Goal: Task Accomplishment & Management: Use online tool/utility

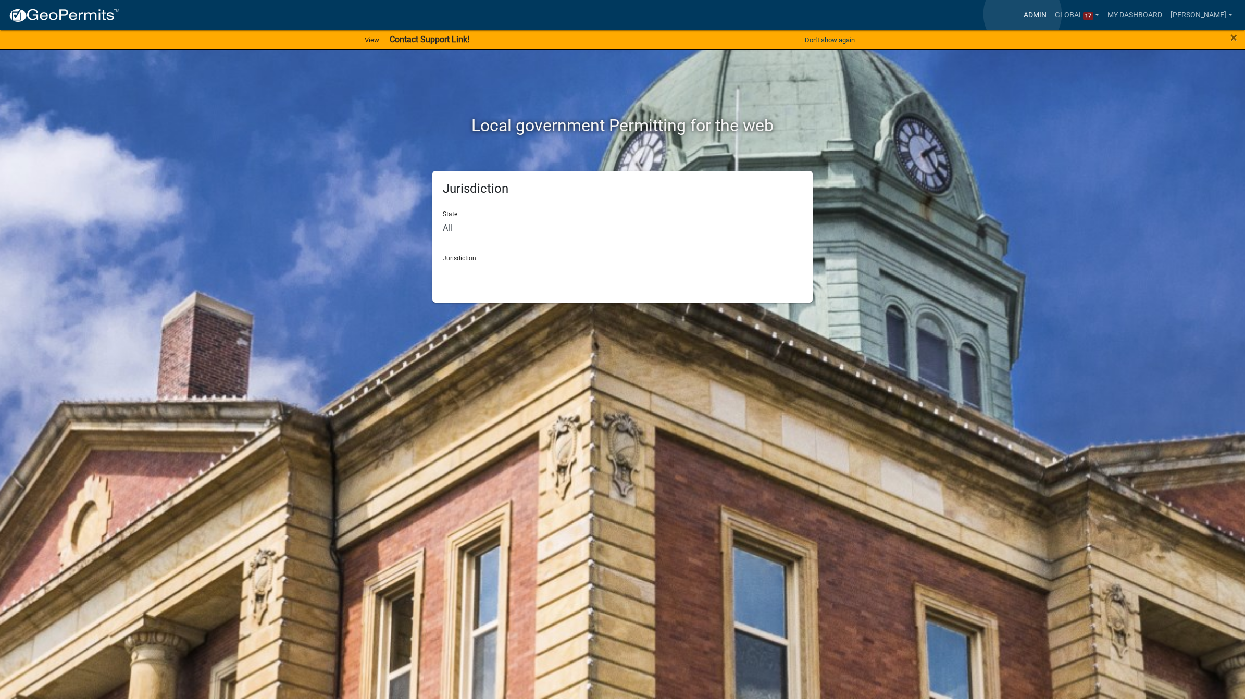
click at [1023, 14] on link "Admin" at bounding box center [1034, 15] width 31 height 20
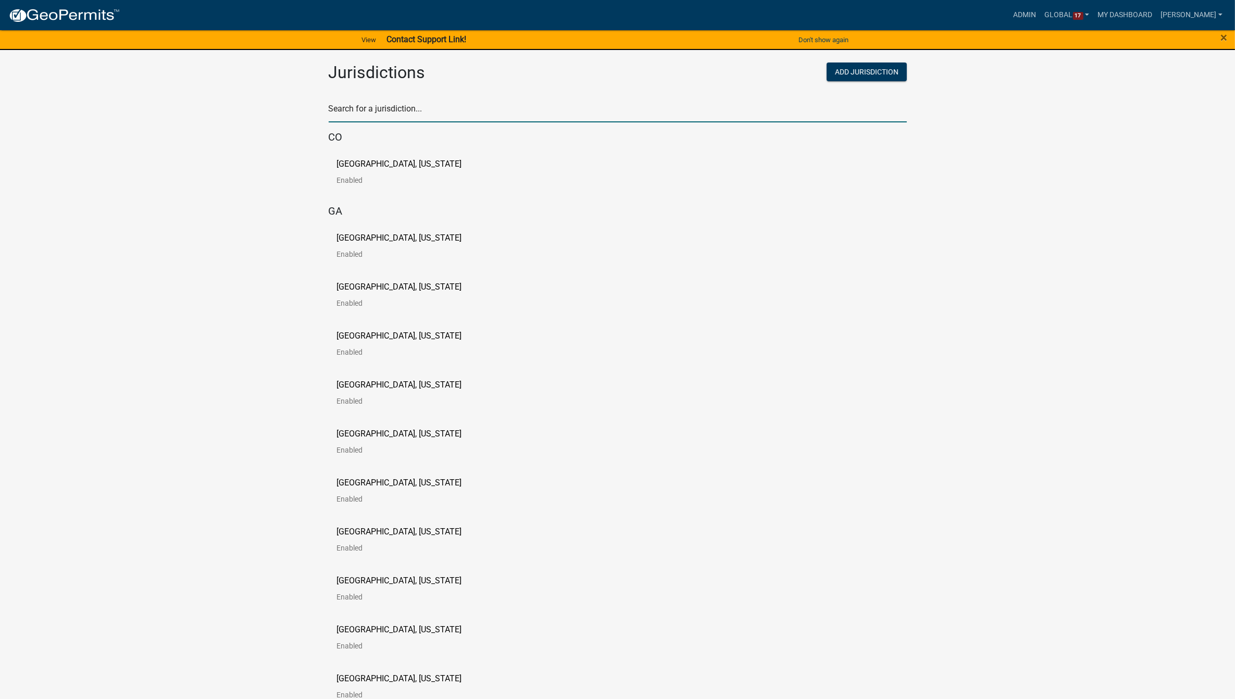
click at [415, 105] on input "text" at bounding box center [618, 111] width 578 height 21
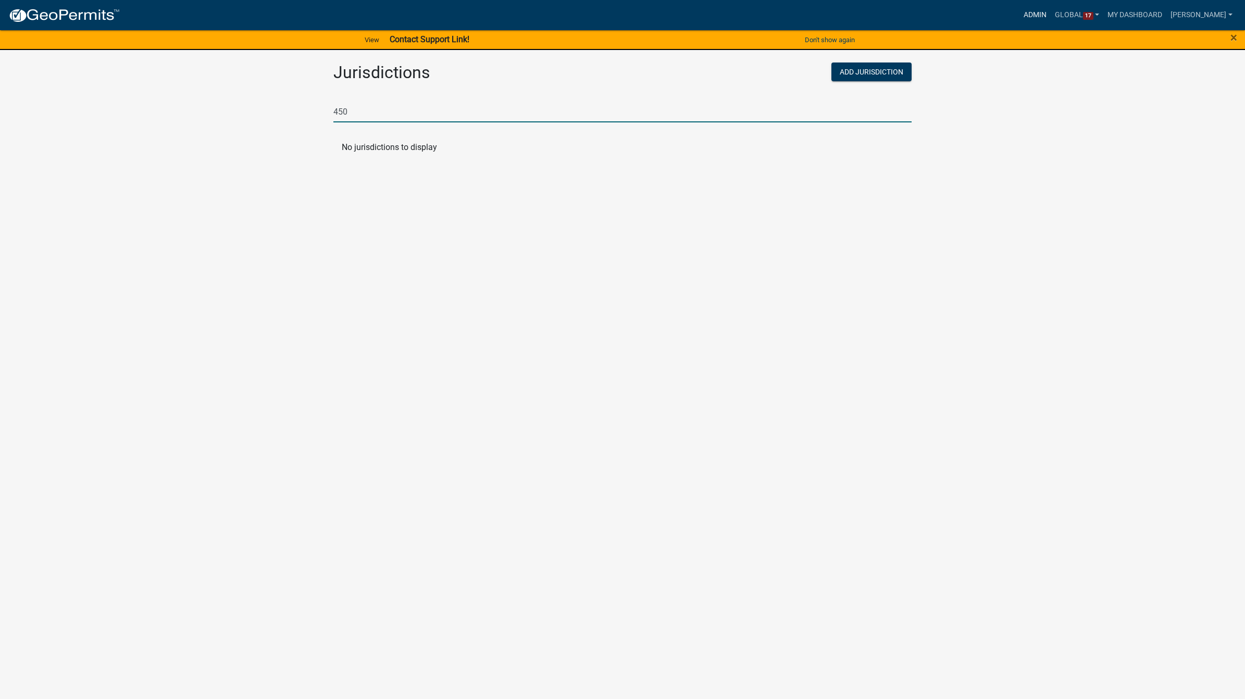
click at [1019, 11] on link "Admin" at bounding box center [1034, 15] width 31 height 20
drag, startPoint x: 394, startPoint y: 110, endPoint x: 297, endPoint y: 116, distance: 97.1
click at [297, 116] on app-global-admin "Toggle drawer menu more_horiz Admin Global 17 Users Roles Payment Processors Wo…" at bounding box center [622, 82] width 1245 height 163
type input "[PERSON_NAME]"
click at [402, 162] on p "[GEOGRAPHIC_DATA], [US_STATE]" at bounding box center [404, 164] width 125 height 8
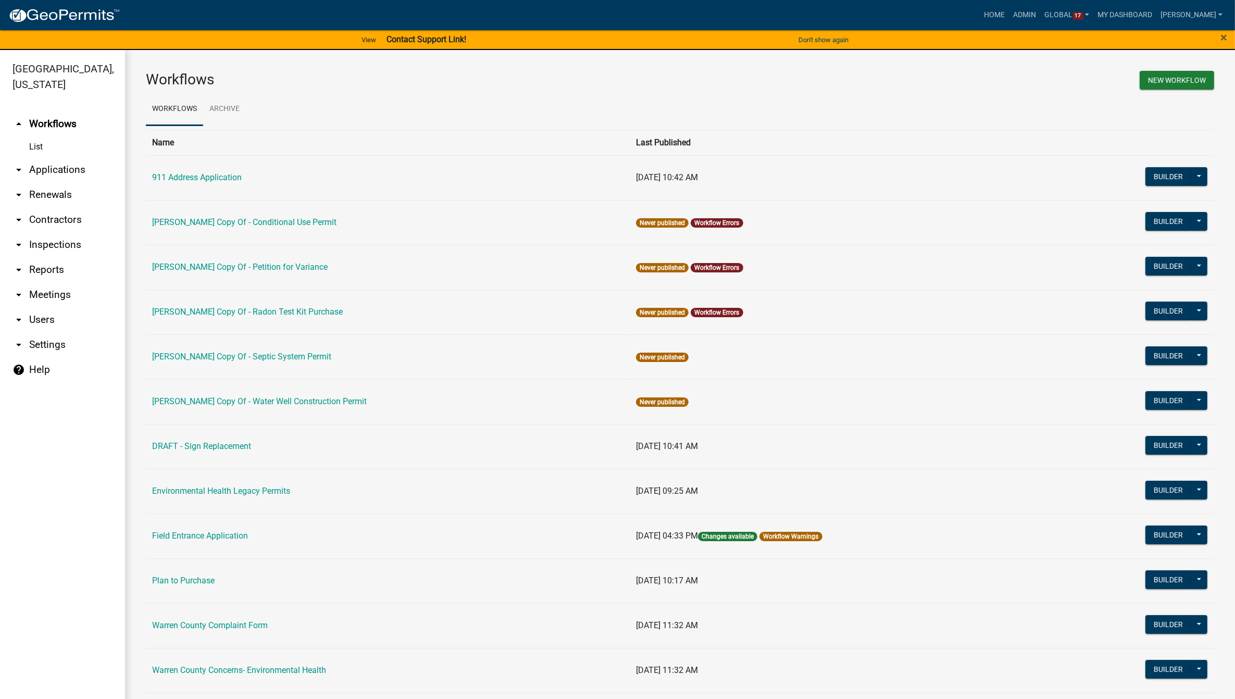
click at [64, 157] on link "arrow_drop_down Applications" at bounding box center [62, 169] width 125 height 25
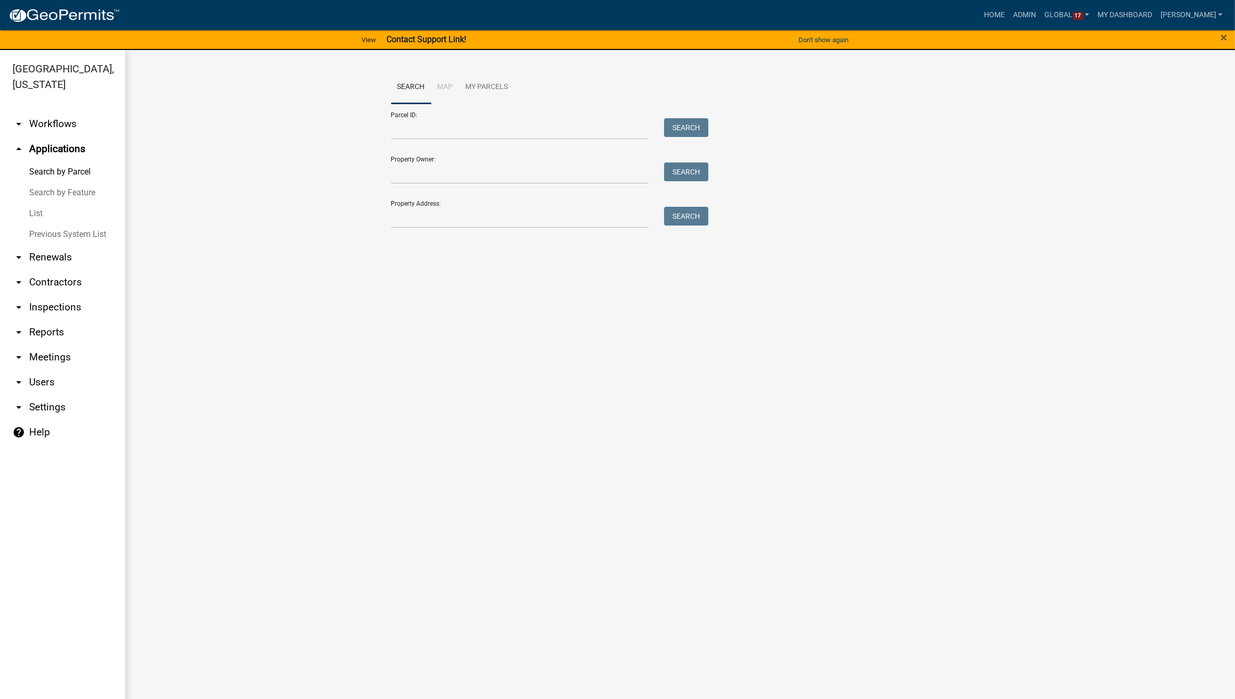
click at [32, 203] on link "List" at bounding box center [62, 213] width 125 height 21
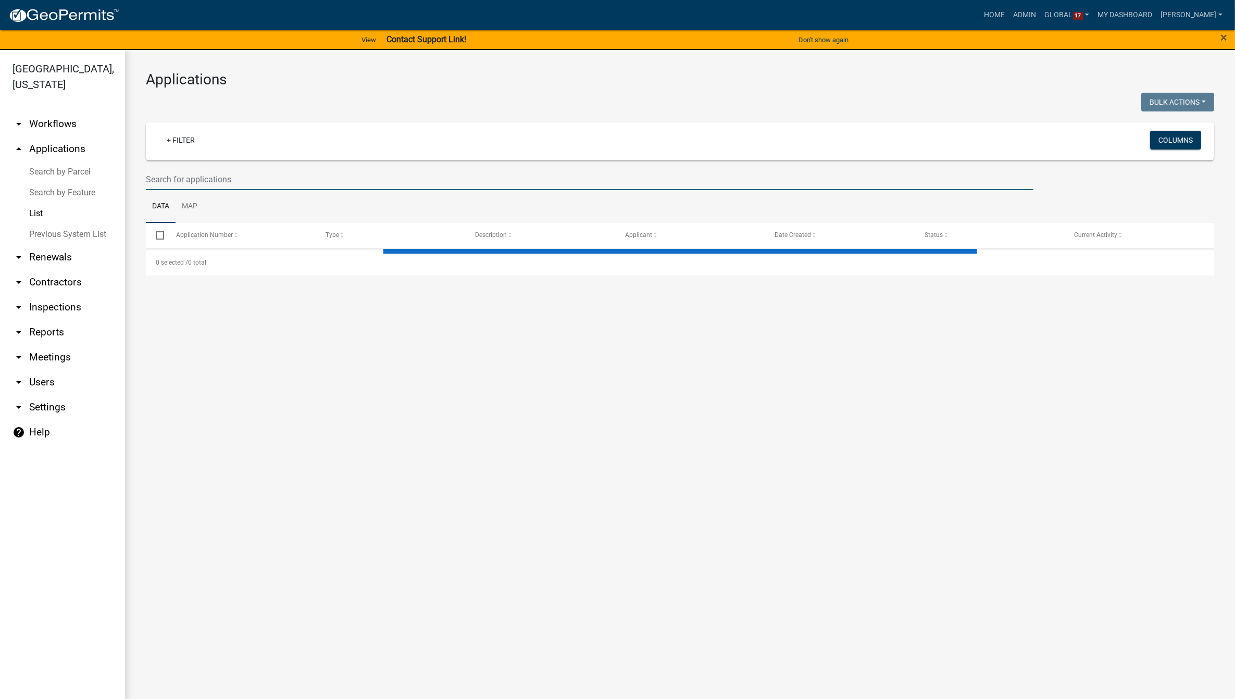
click at [251, 169] on input "text" at bounding box center [590, 179] width 888 height 21
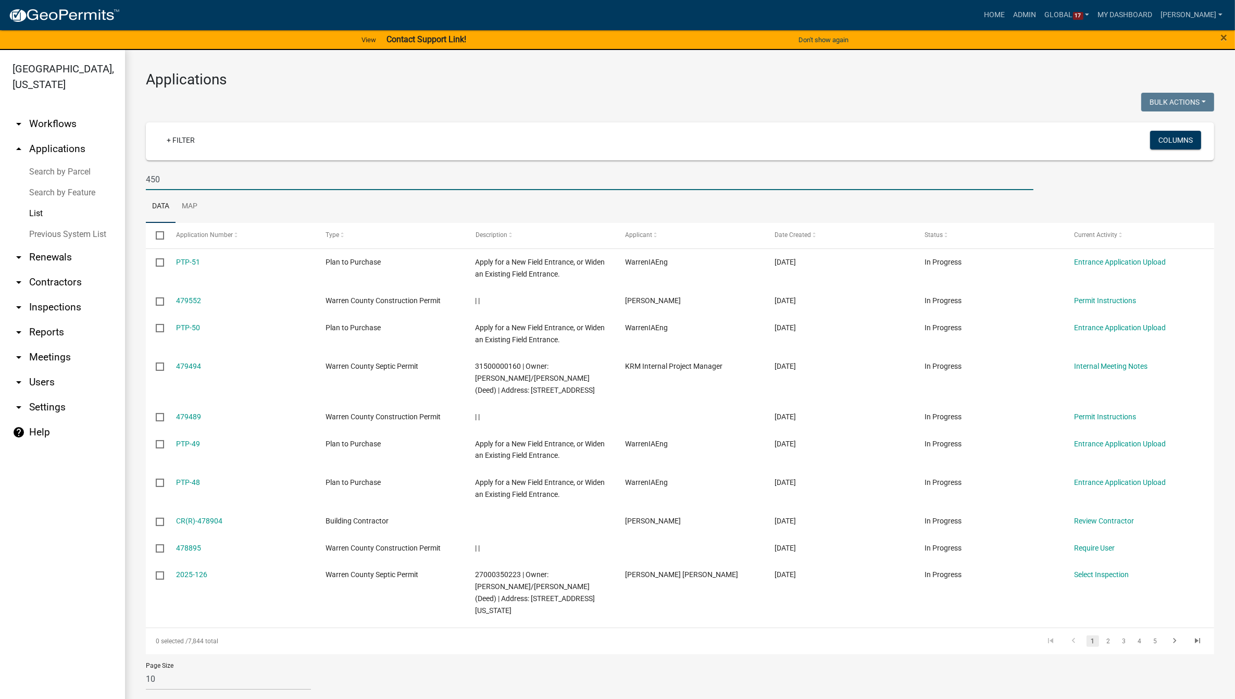
type input "450"
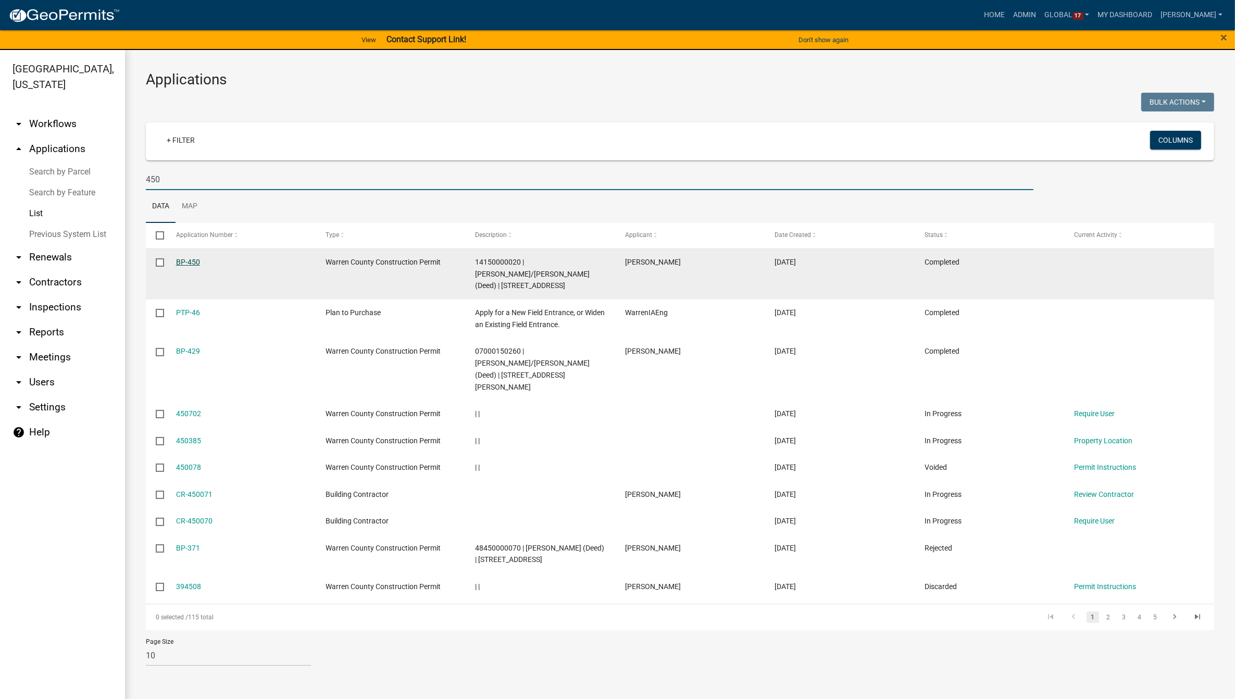
click at [189, 264] on link "BP-450" at bounding box center [188, 262] width 24 height 8
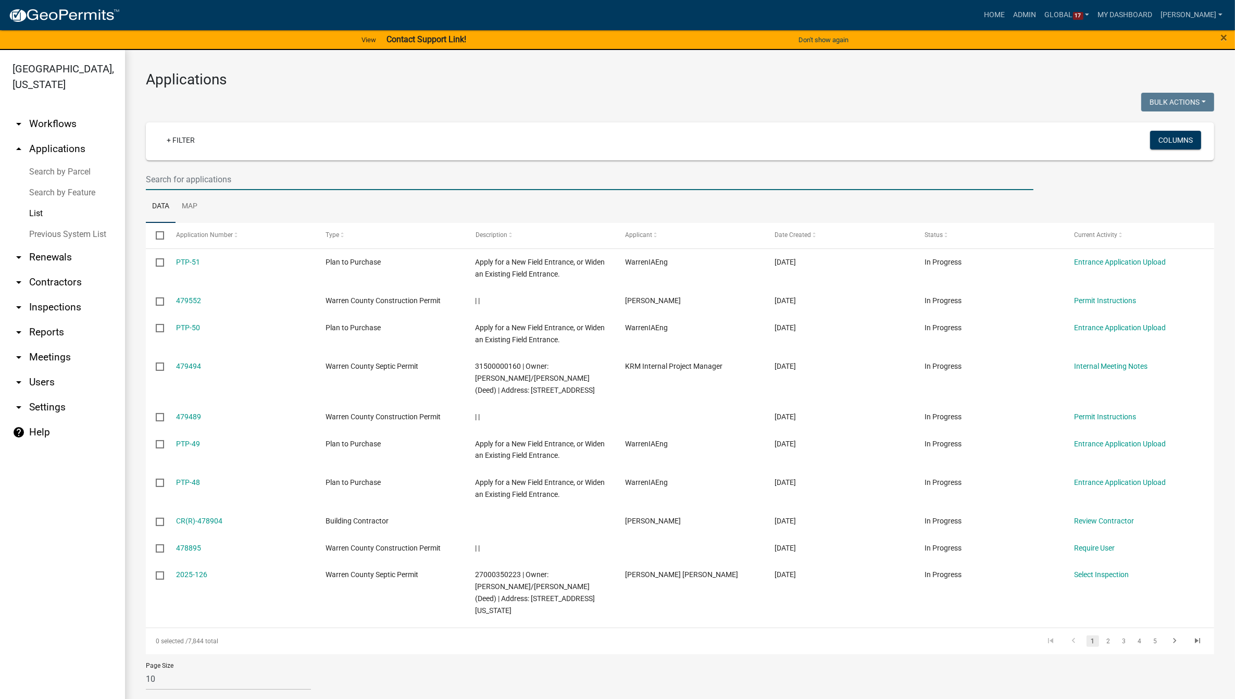
click at [308, 181] on input "text" at bounding box center [590, 179] width 888 height 21
type input "BP-450"
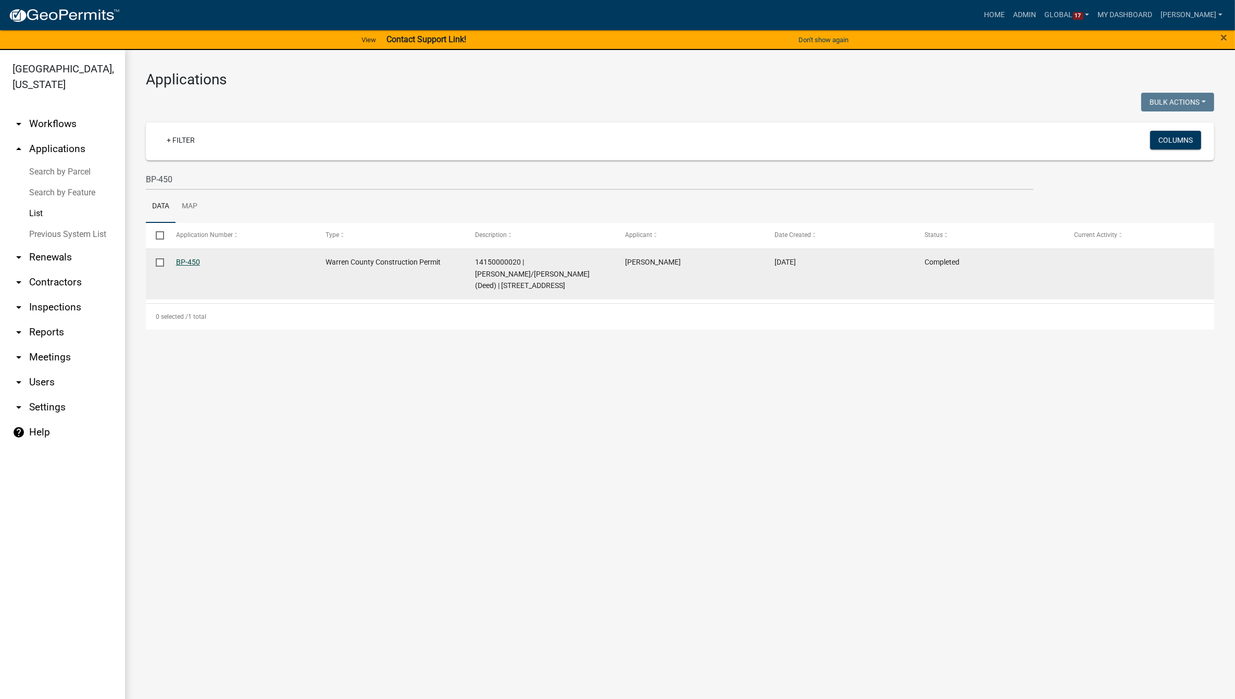
click at [188, 263] on link "BP-450" at bounding box center [188, 262] width 24 height 8
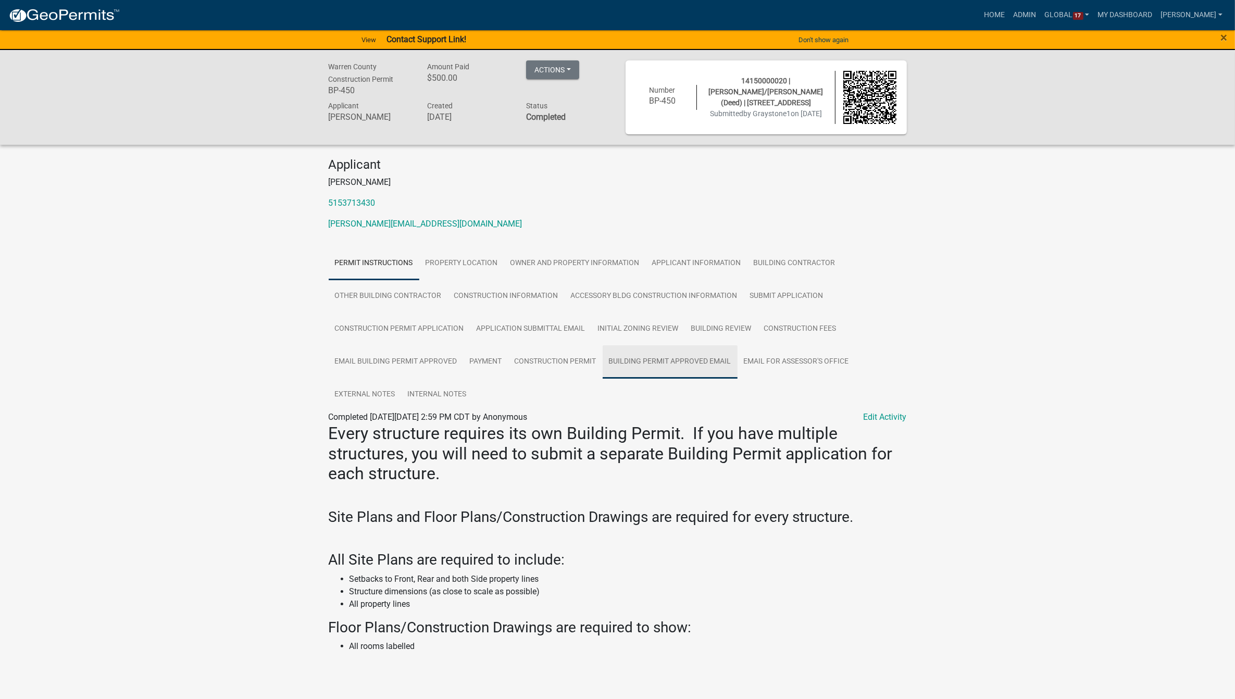
click at [637, 364] on link "Building Permit Approved Email" at bounding box center [670, 361] width 135 height 33
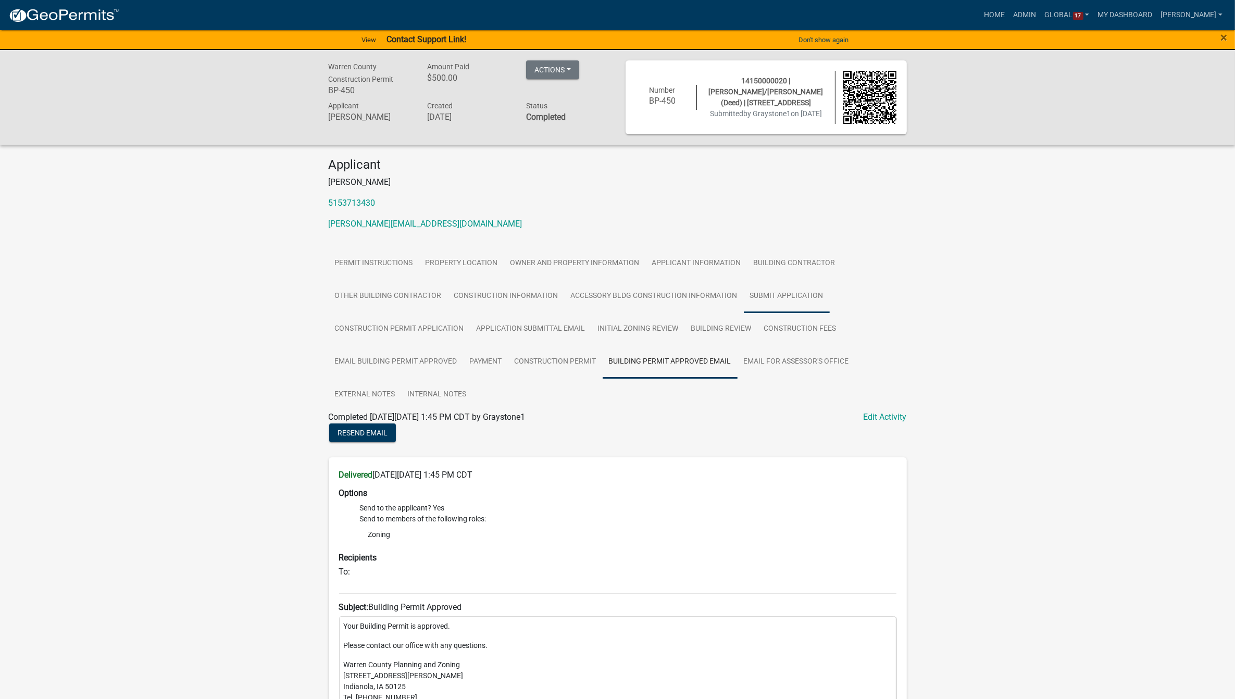
click at [784, 295] on link "Submit Application" at bounding box center [787, 296] width 86 height 33
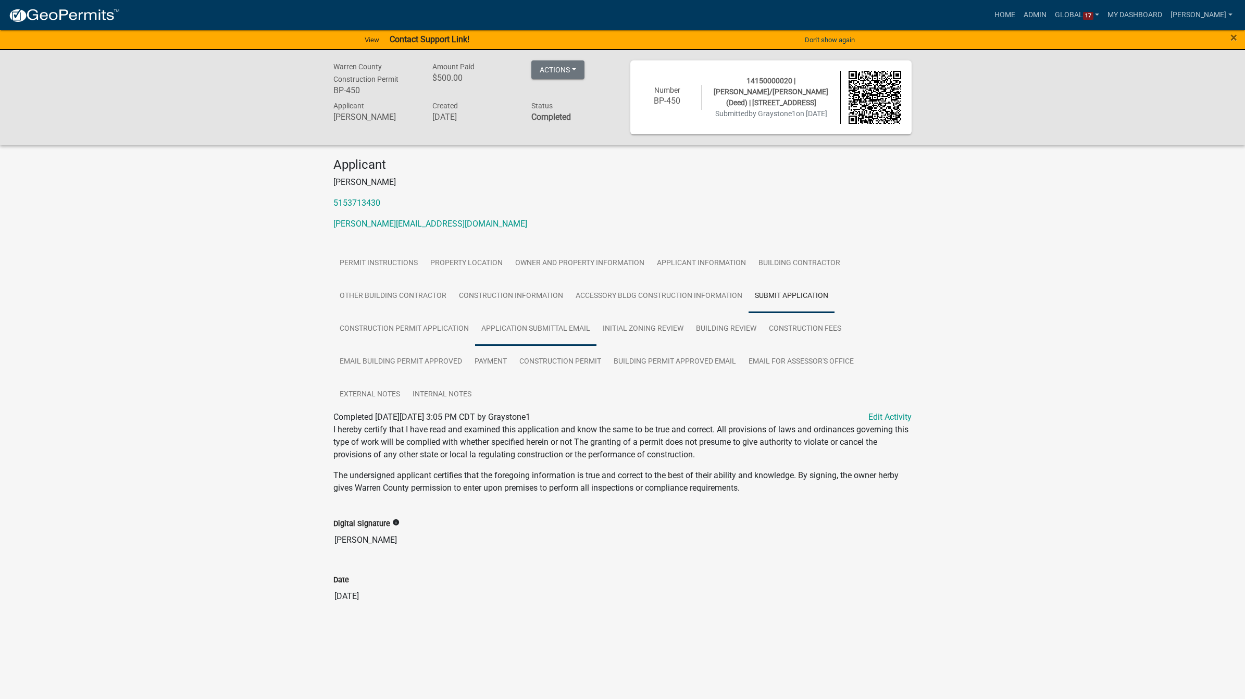
click at [514, 323] on link "Application Submittal Email" at bounding box center [535, 329] width 121 height 33
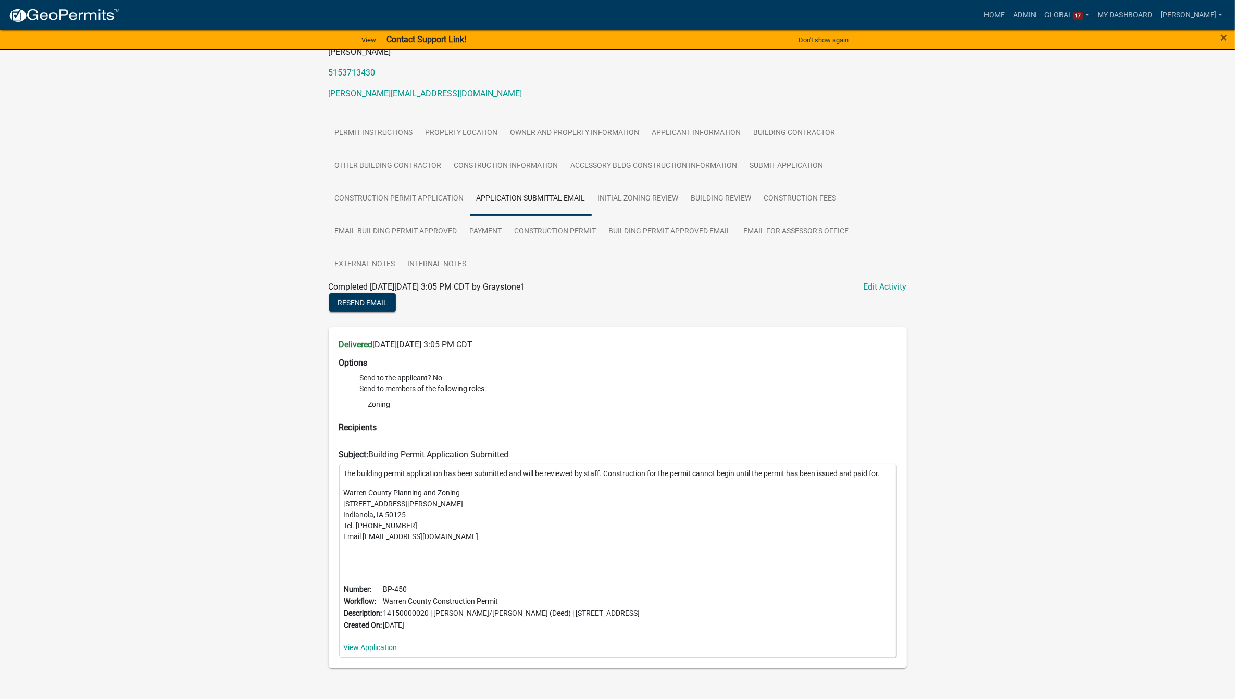
scroll to position [154, 0]
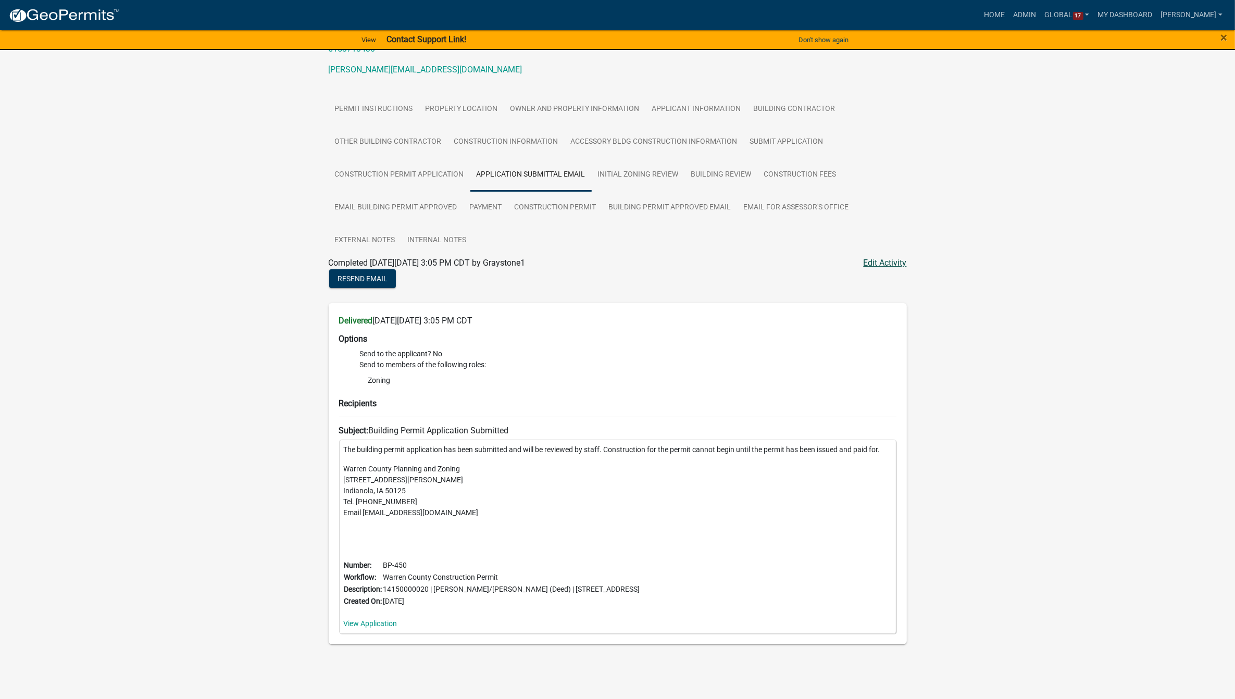
click at [888, 258] on link "Edit Activity" at bounding box center [885, 263] width 43 height 13
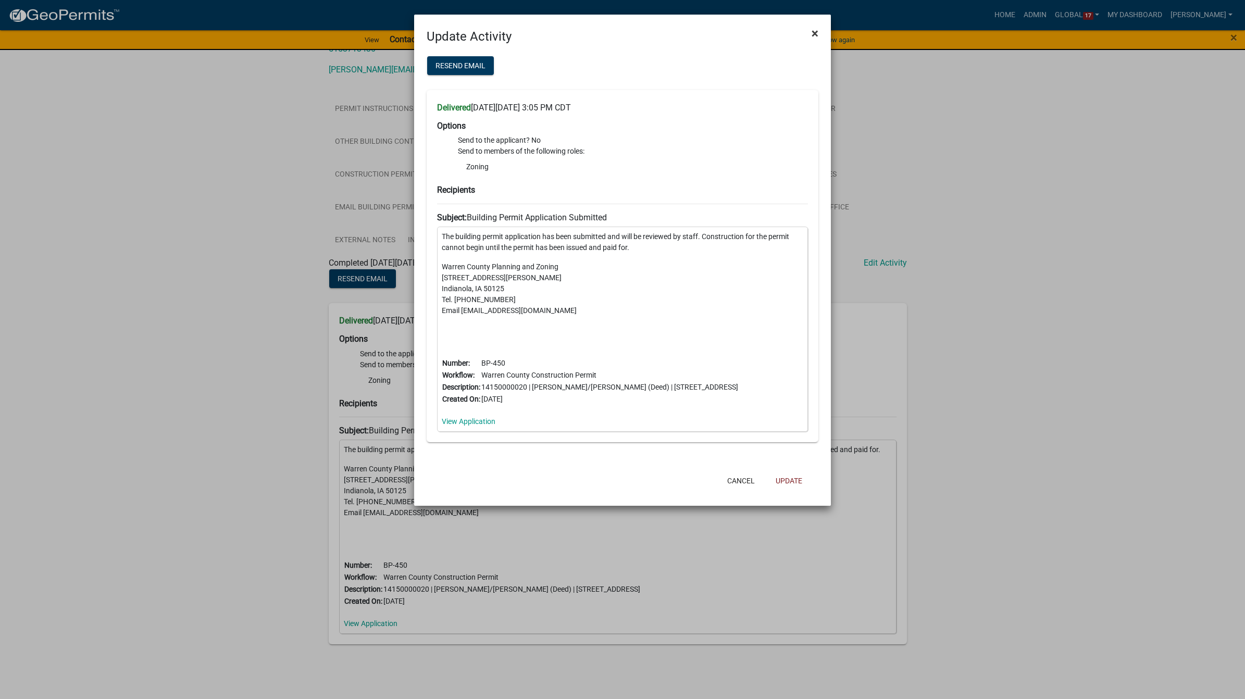
click at [813, 35] on span "×" at bounding box center [815, 33] width 7 height 15
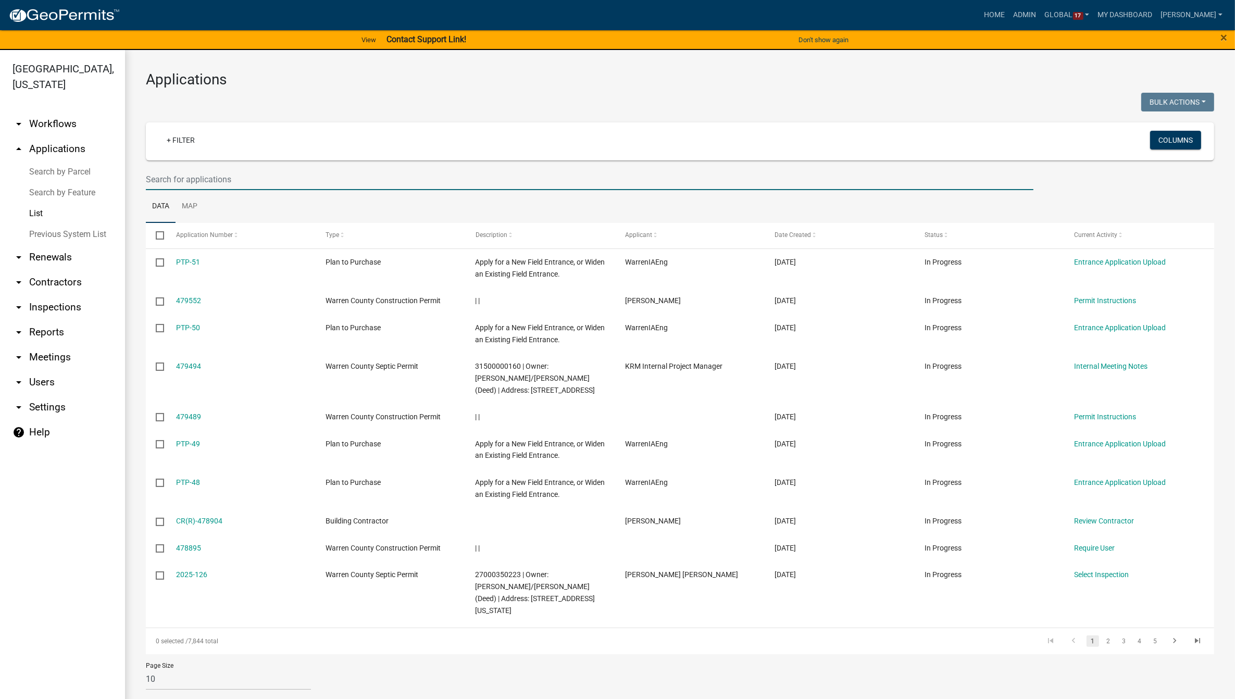
click at [301, 173] on input "text" at bounding box center [590, 179] width 888 height 21
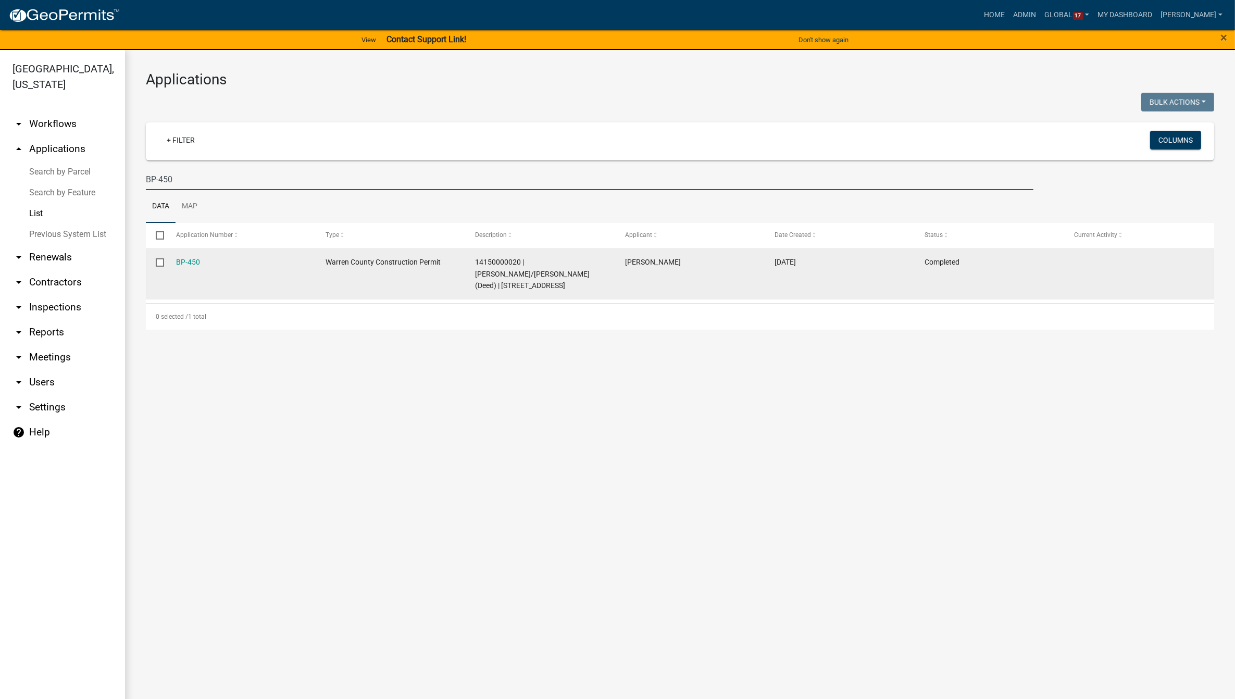
click at [174, 259] on datatable-body-cell "BP-450" at bounding box center [241, 274] width 150 height 51
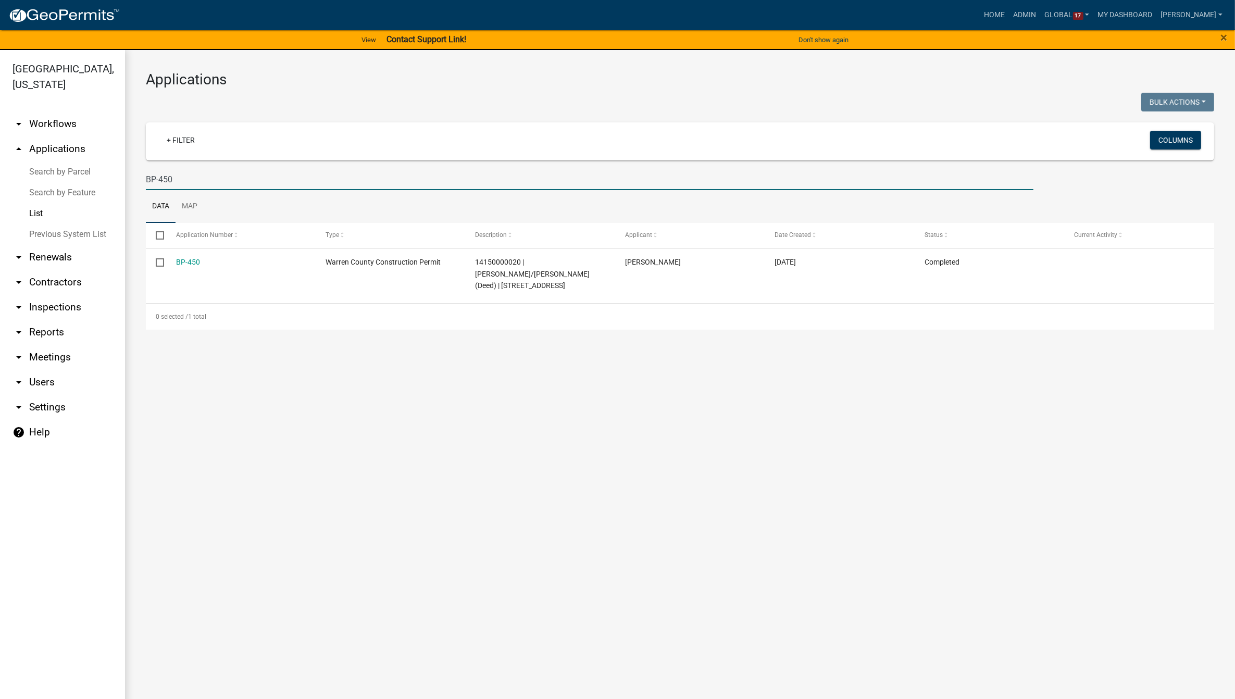
click at [223, 183] on input "BP-450" at bounding box center [590, 179] width 888 height 21
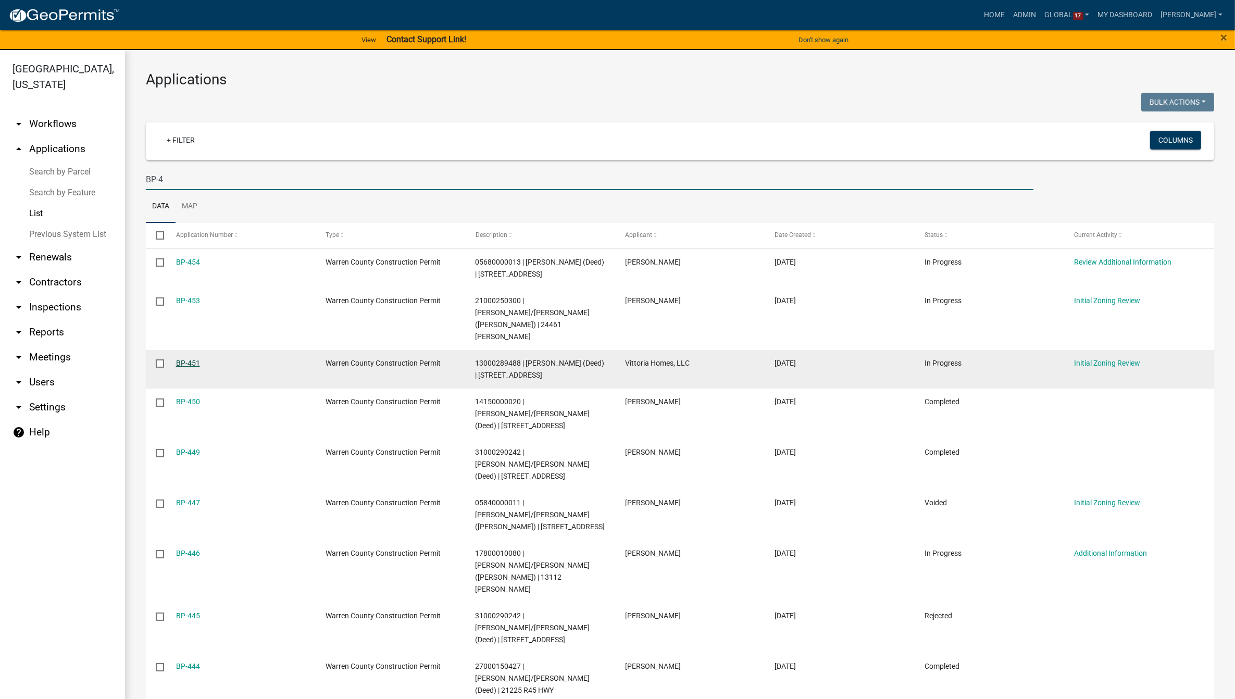
type input "BP-4"
click at [189, 359] on link "BP-451" at bounding box center [188, 363] width 24 height 8
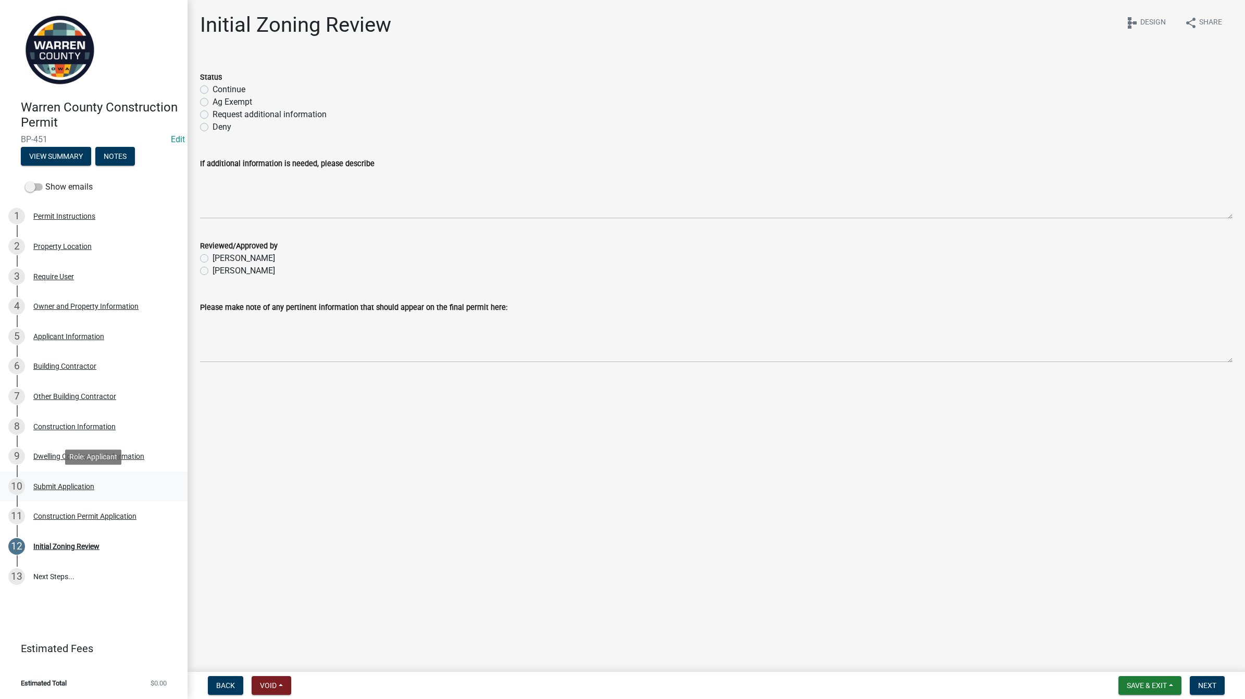
click at [46, 483] on div "Submit Application" at bounding box center [63, 486] width 61 height 7
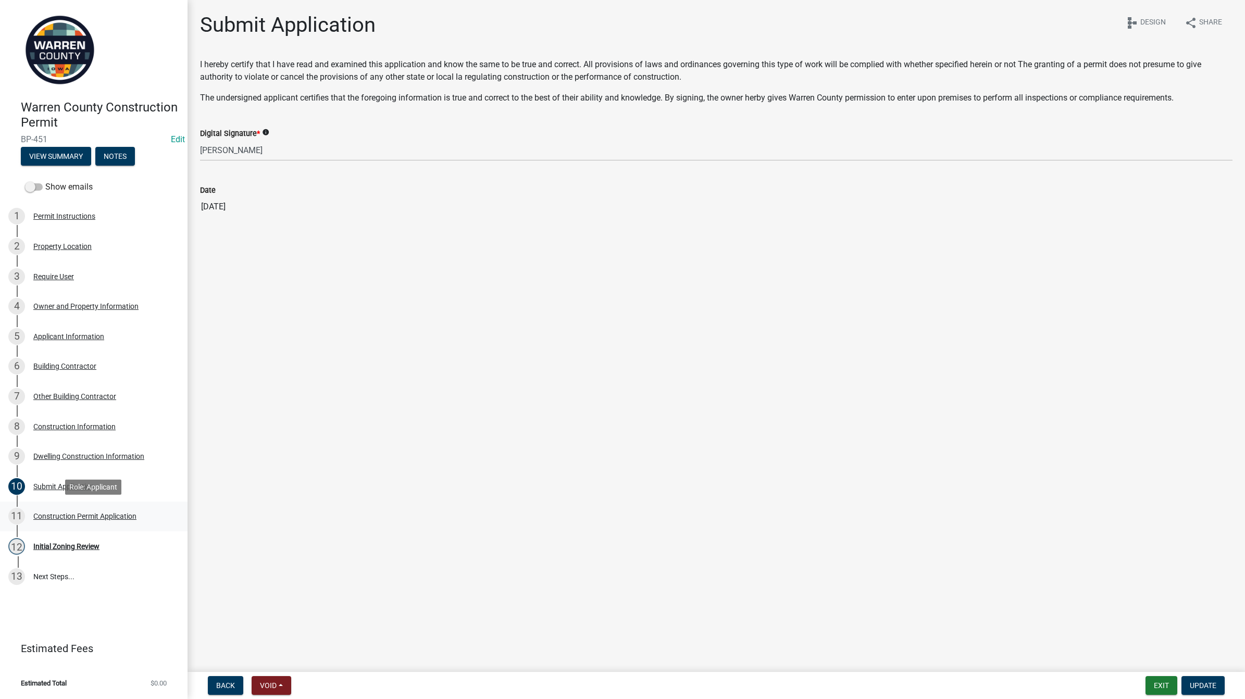
click at [73, 515] on div "Construction Permit Application" at bounding box center [84, 516] width 103 height 7
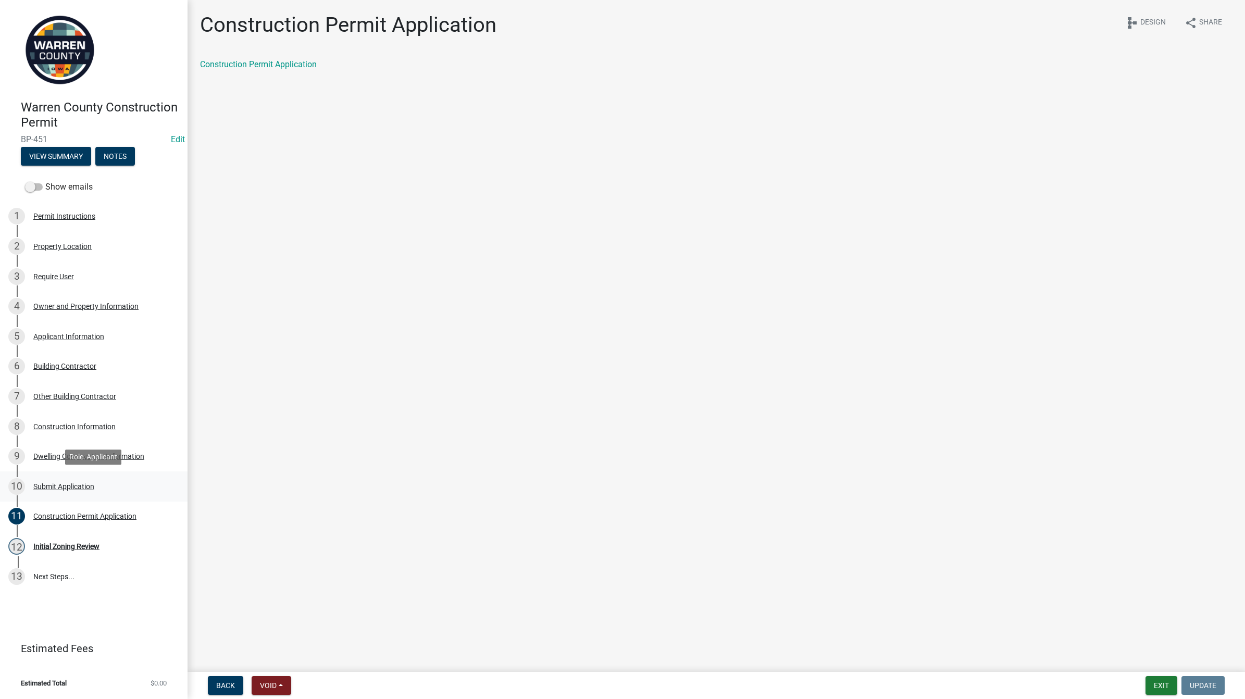
click at [44, 483] on div "Submit Application" at bounding box center [63, 486] width 61 height 7
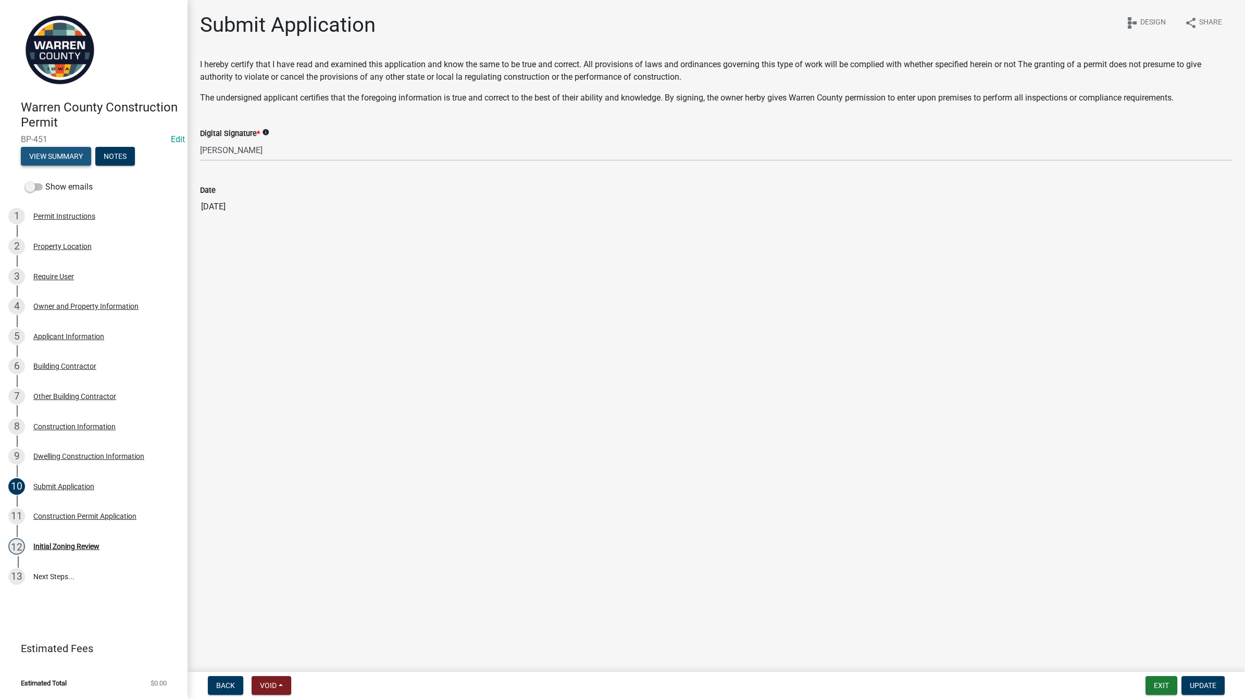
drag, startPoint x: 65, startPoint y: 155, endPoint x: 71, endPoint y: 157, distance: 6.3
click at [71, 157] on button "View Summary" at bounding box center [56, 156] width 70 height 19
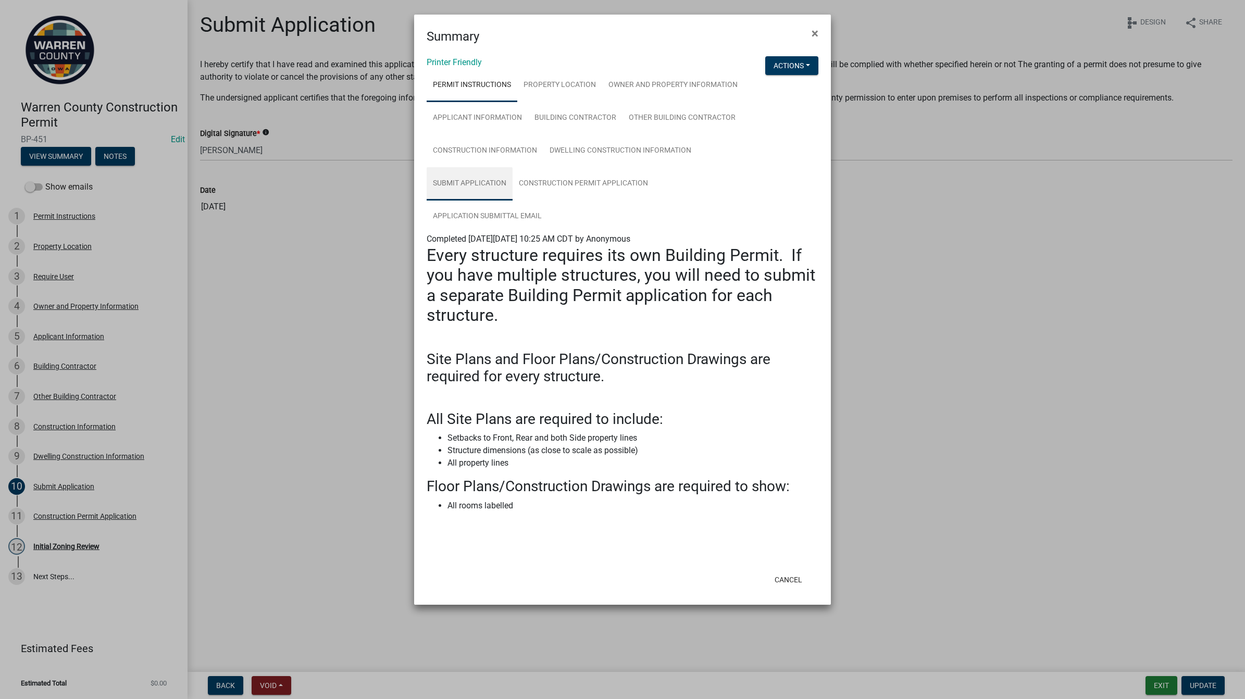
click at [478, 181] on link "Submit Application" at bounding box center [470, 183] width 86 height 33
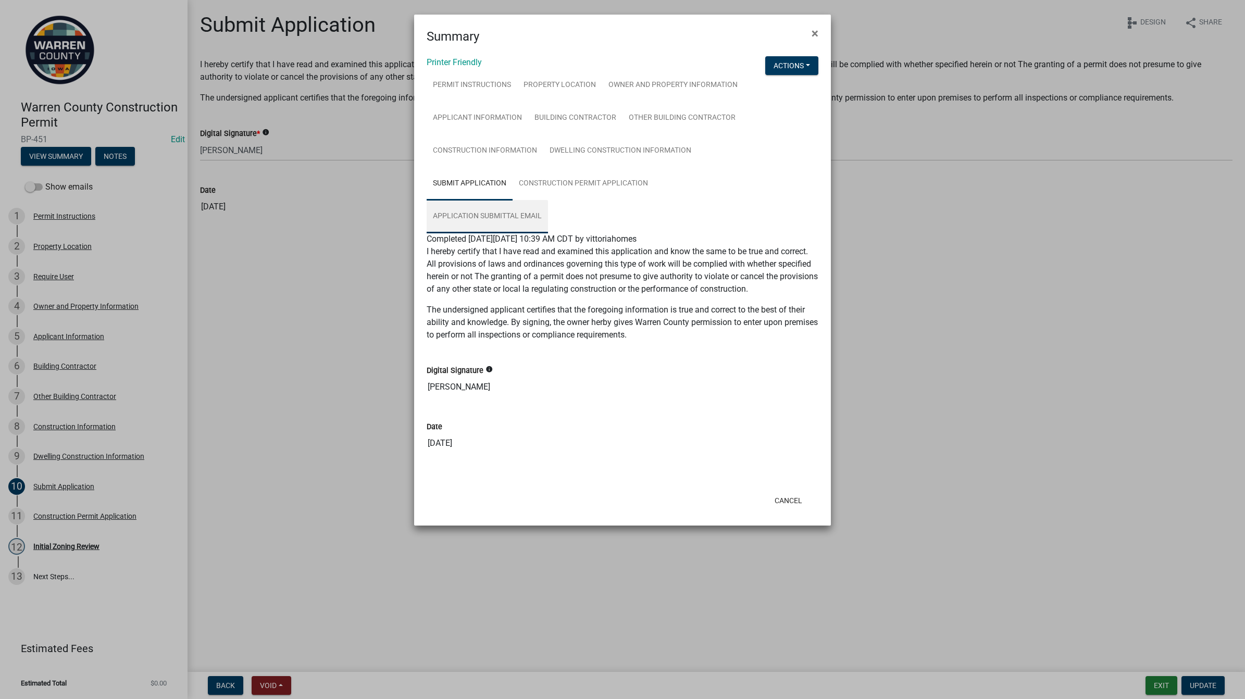
click at [479, 206] on link "Application Submittal Email" at bounding box center [487, 216] width 121 height 33
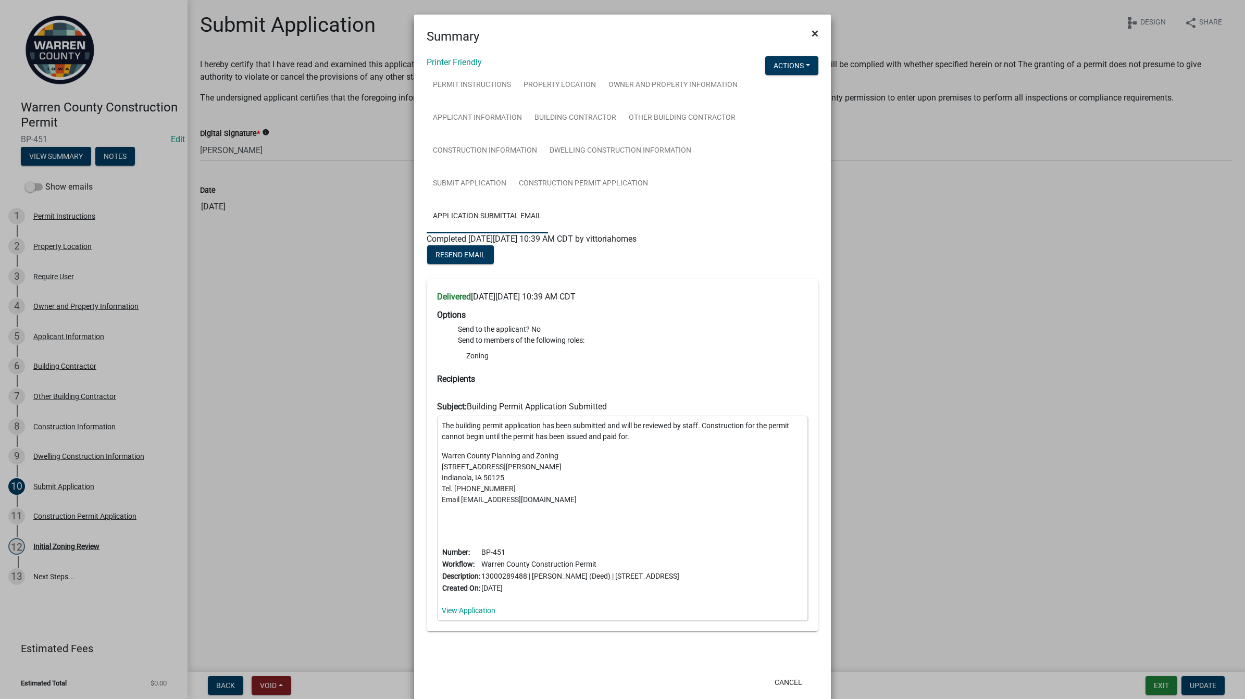
click at [812, 32] on span "×" at bounding box center [815, 33] width 7 height 15
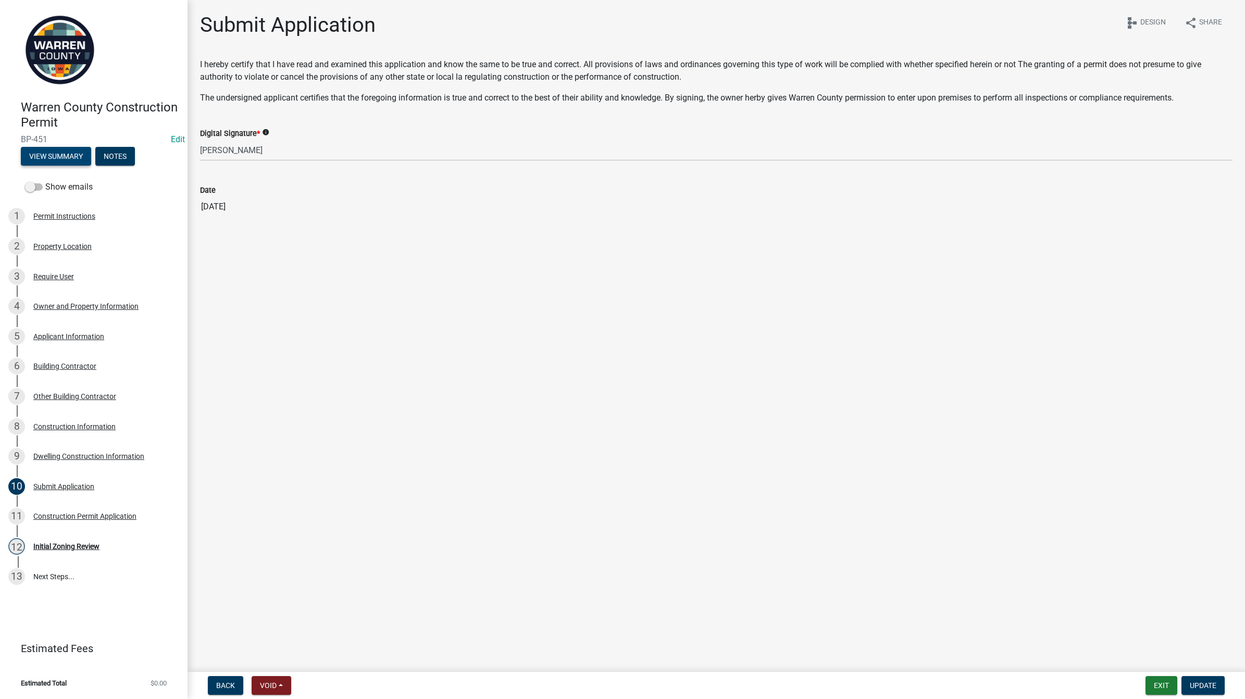
click at [68, 153] on button "View Summary" at bounding box center [56, 156] width 70 height 19
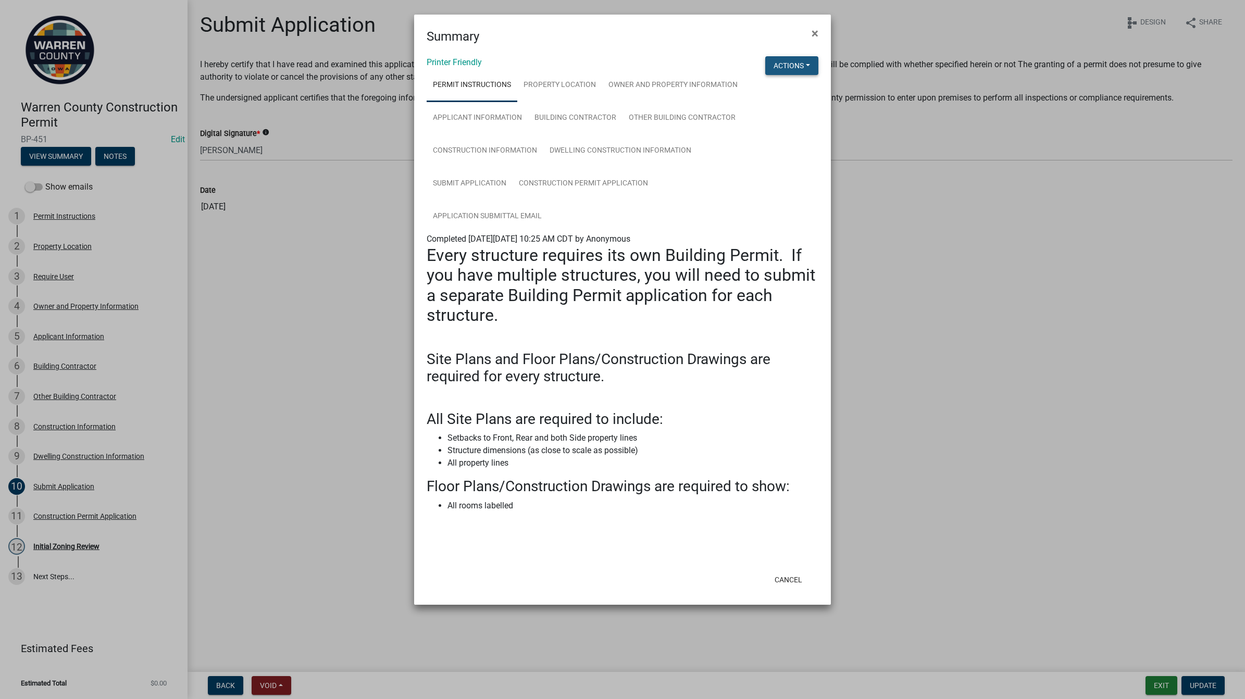
click at [771, 67] on button "Actions" at bounding box center [791, 65] width 53 height 19
click at [780, 90] on link "View Application Workflow" at bounding box center [826, 92] width 123 height 25
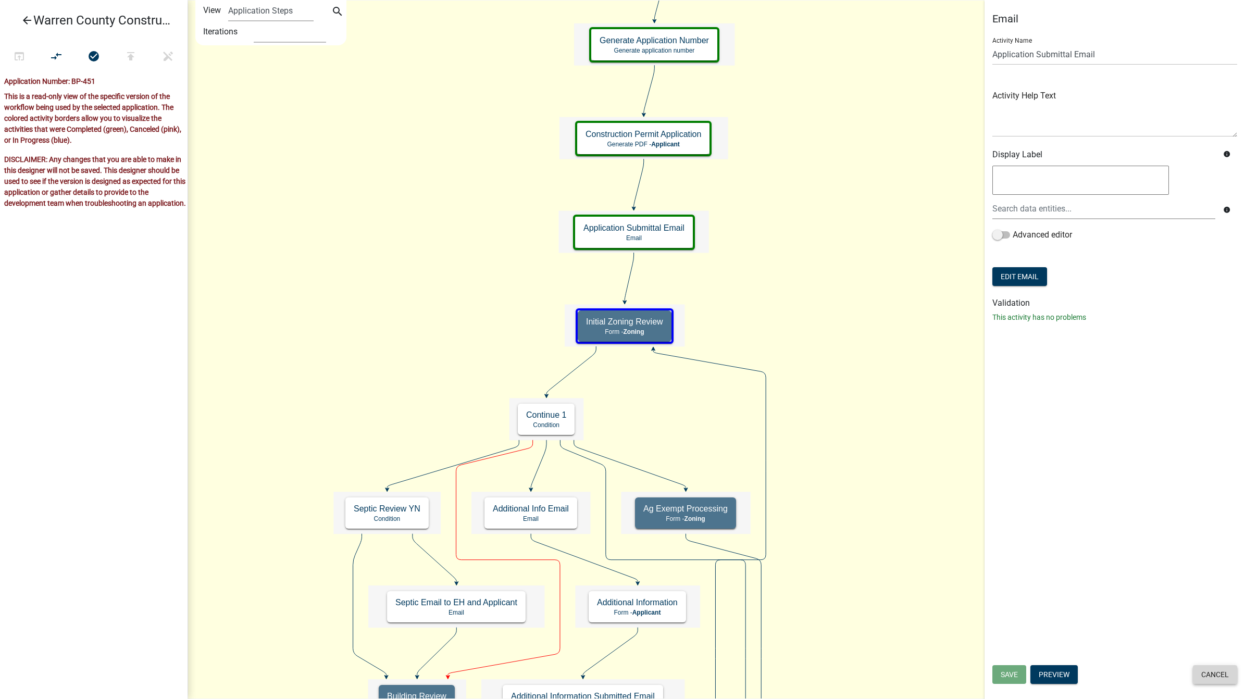
click at [1211, 676] on button "Cancel" at bounding box center [1215, 674] width 44 height 19
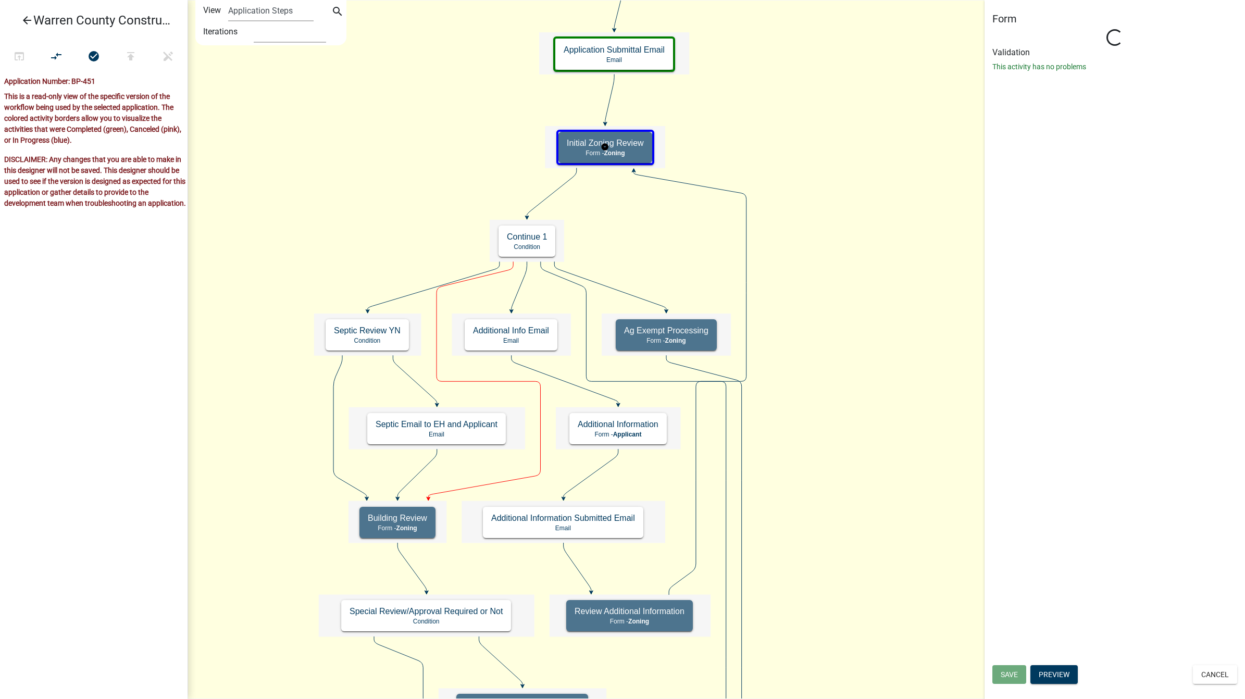
select select "1D7EC10C-E80F-4E1B-B831-6D0E540ED82F"
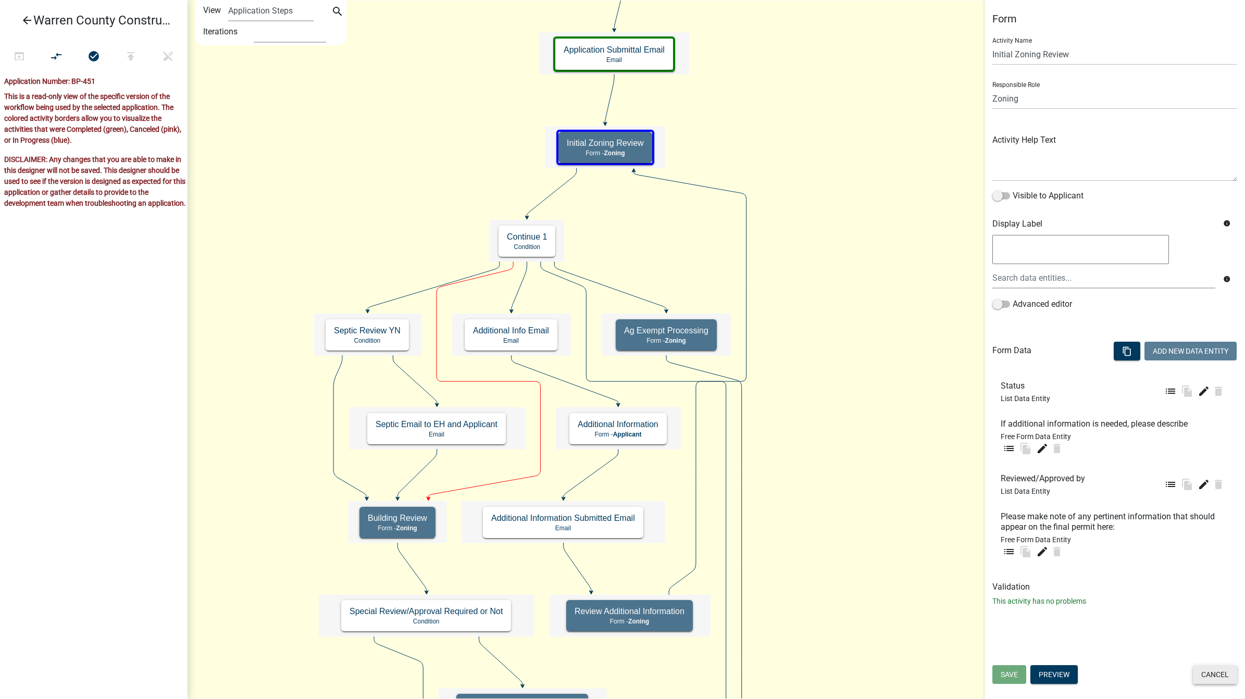
click at [1215, 680] on button "Cancel" at bounding box center [1215, 674] width 44 height 19
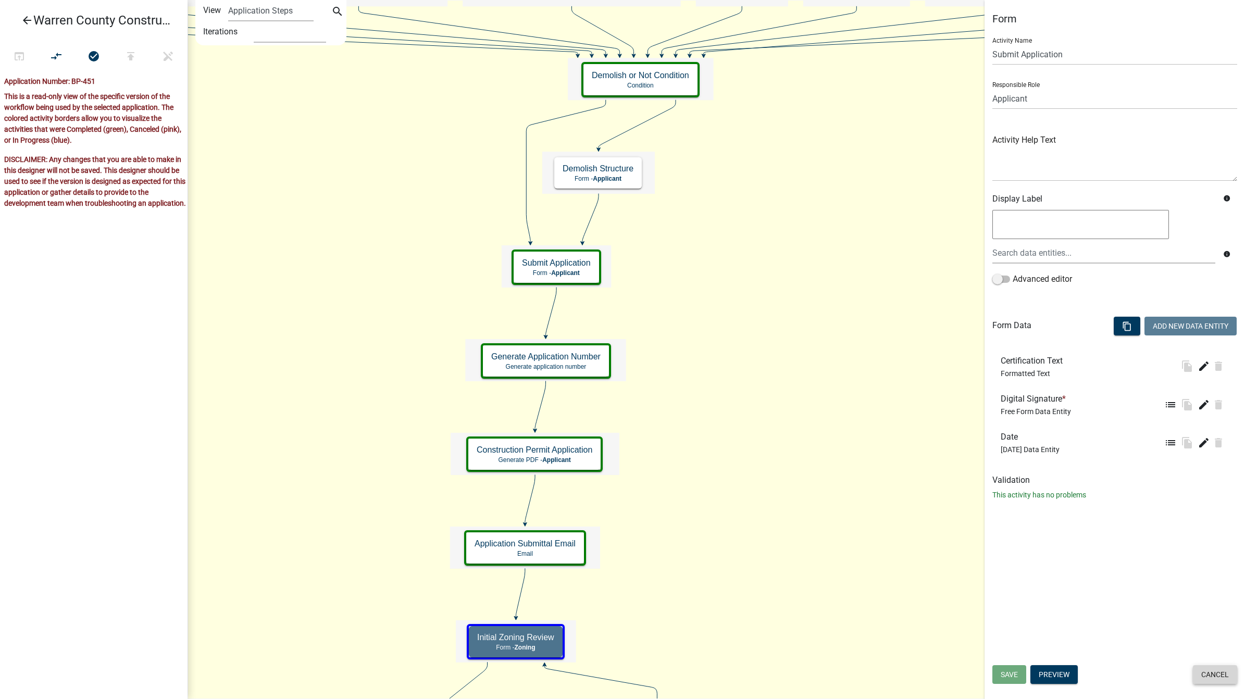
drag, startPoint x: 1210, startPoint y: 678, endPoint x: 1194, endPoint y: 671, distance: 17.7
click at [1210, 678] on button "Cancel" at bounding box center [1215, 674] width 44 height 19
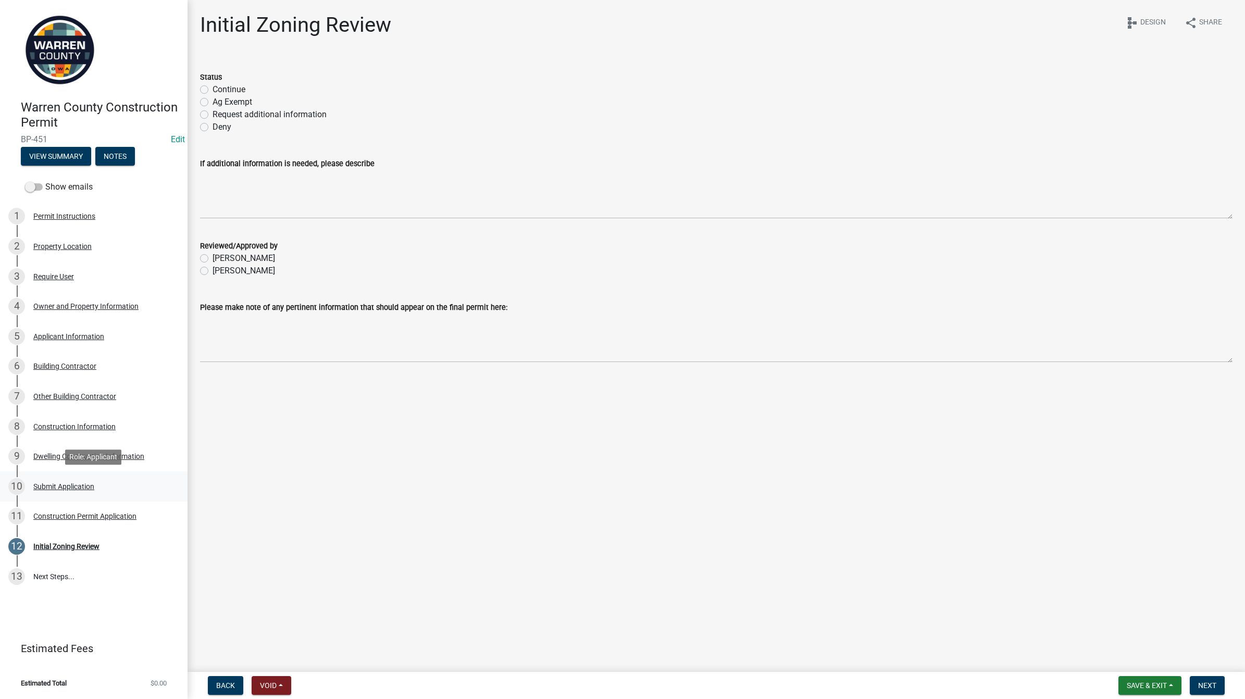
click at [50, 480] on div "10 Submit Application" at bounding box center [89, 486] width 163 height 17
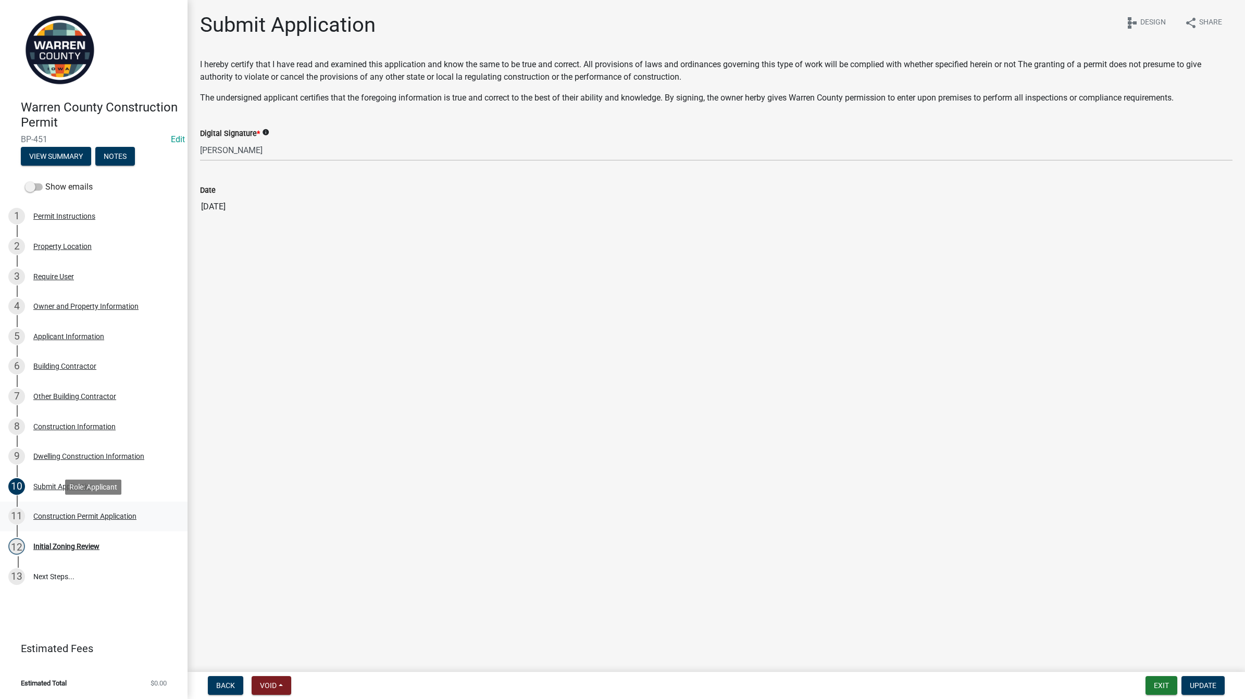
click at [74, 518] on div "Construction Permit Application" at bounding box center [84, 516] width 103 height 7
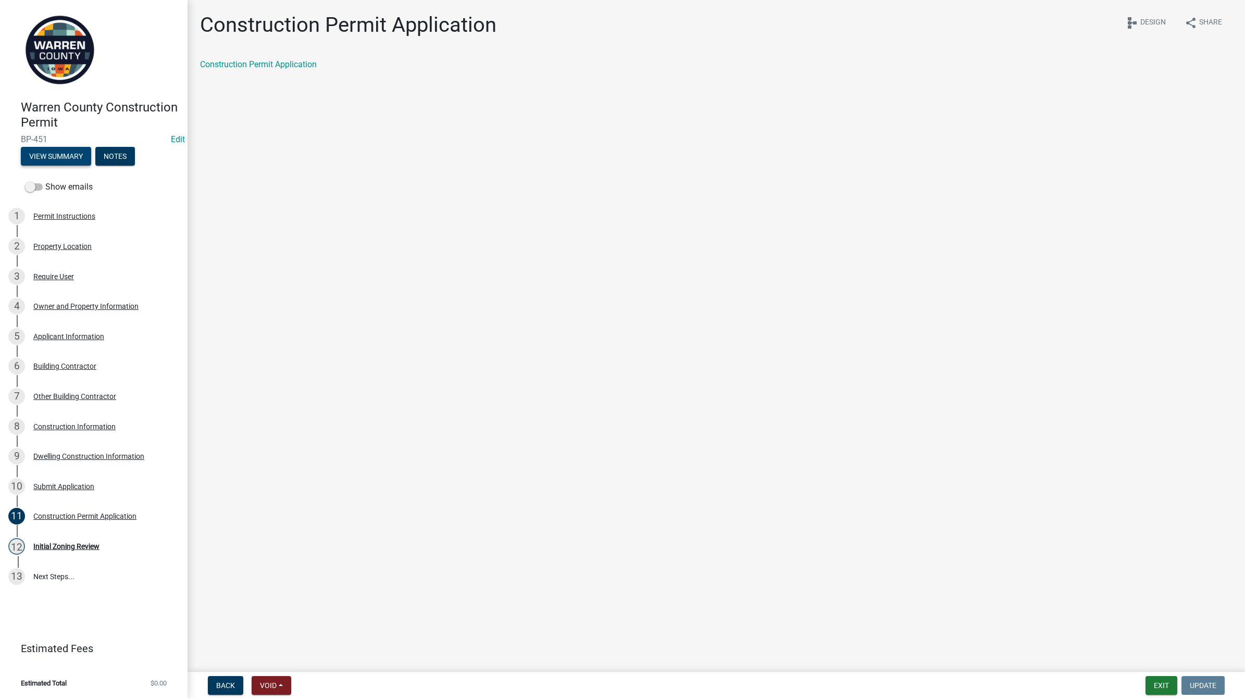
click at [67, 153] on button "View Summary" at bounding box center [56, 156] width 70 height 19
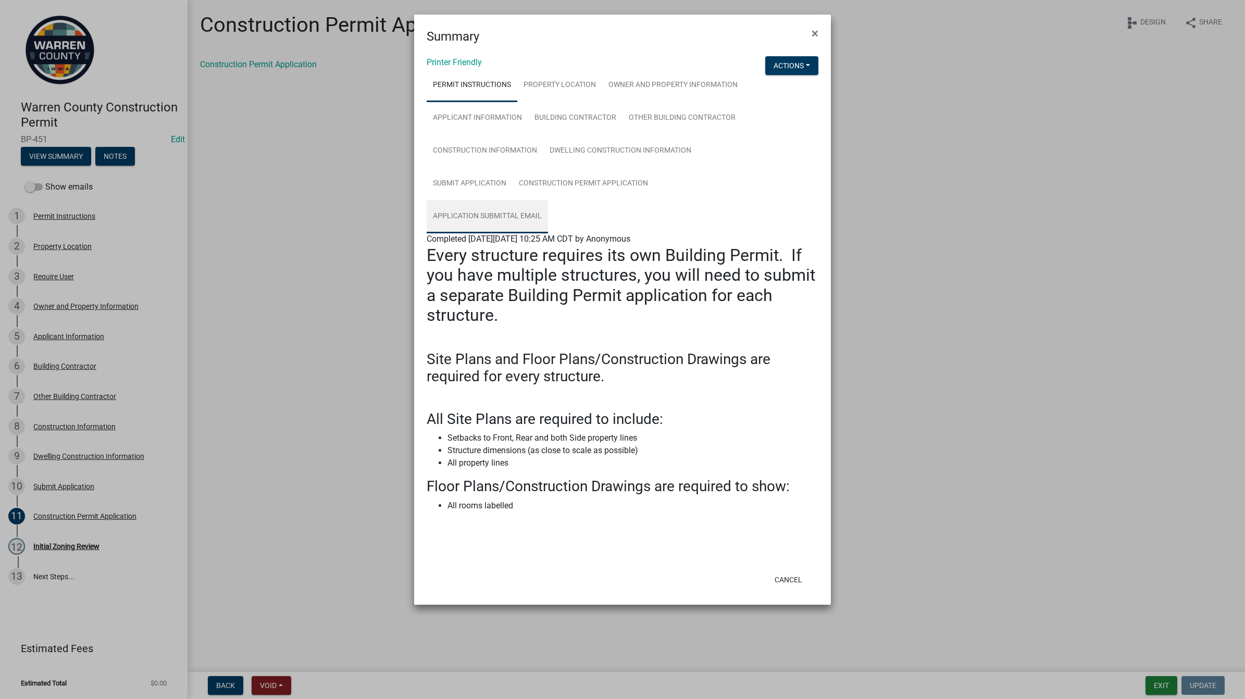
click at [510, 214] on link "Application Submittal Email" at bounding box center [487, 216] width 121 height 33
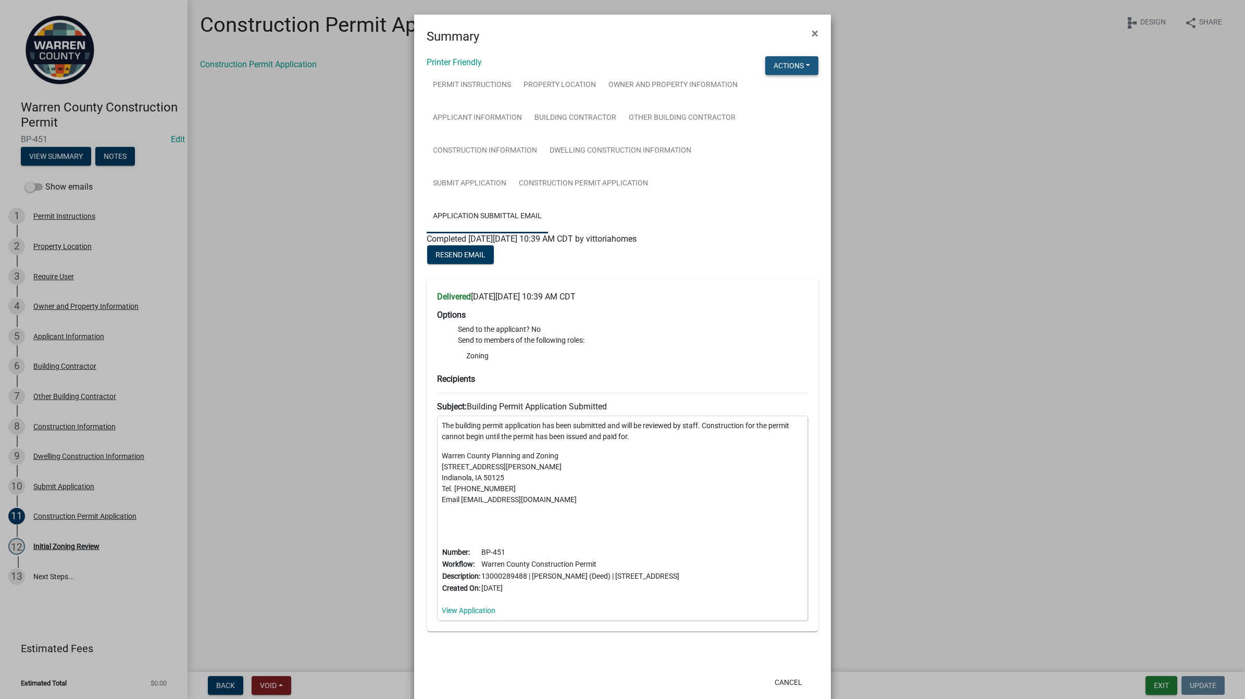
click at [779, 66] on button "Actions" at bounding box center [791, 65] width 53 height 19
click at [790, 91] on link "View Application Workflow" at bounding box center [826, 92] width 123 height 25
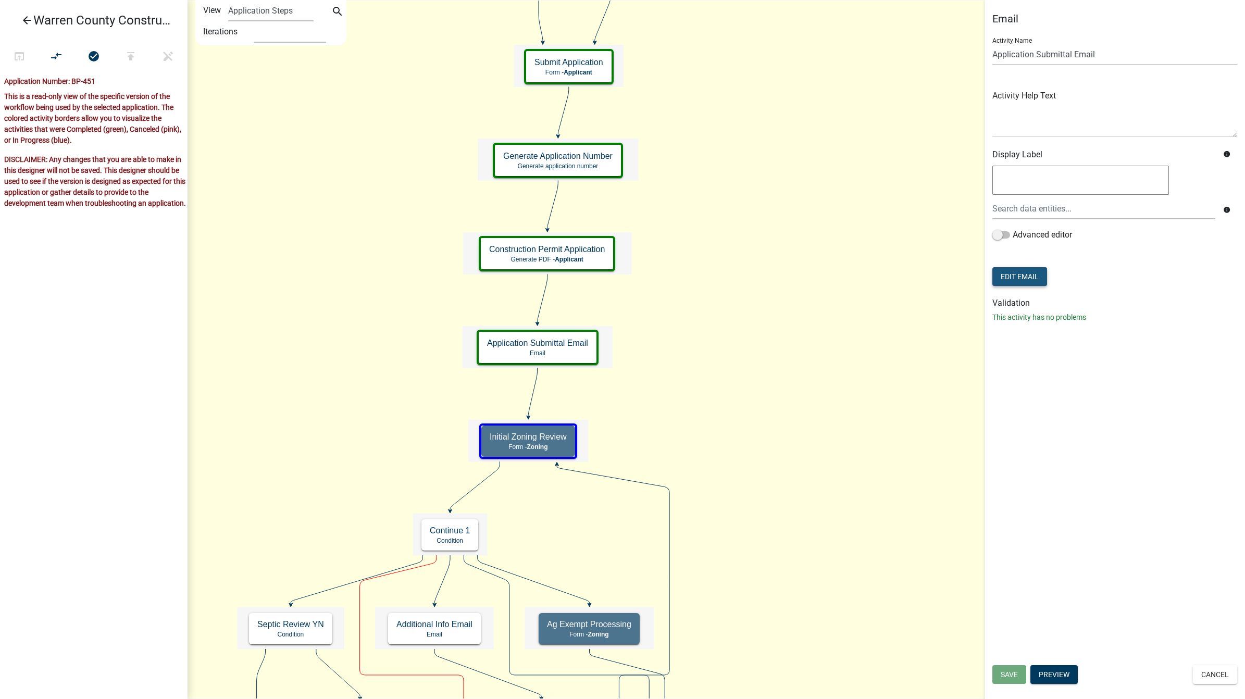
click at [1020, 277] on button "Edit Email" at bounding box center [1019, 276] width 55 height 19
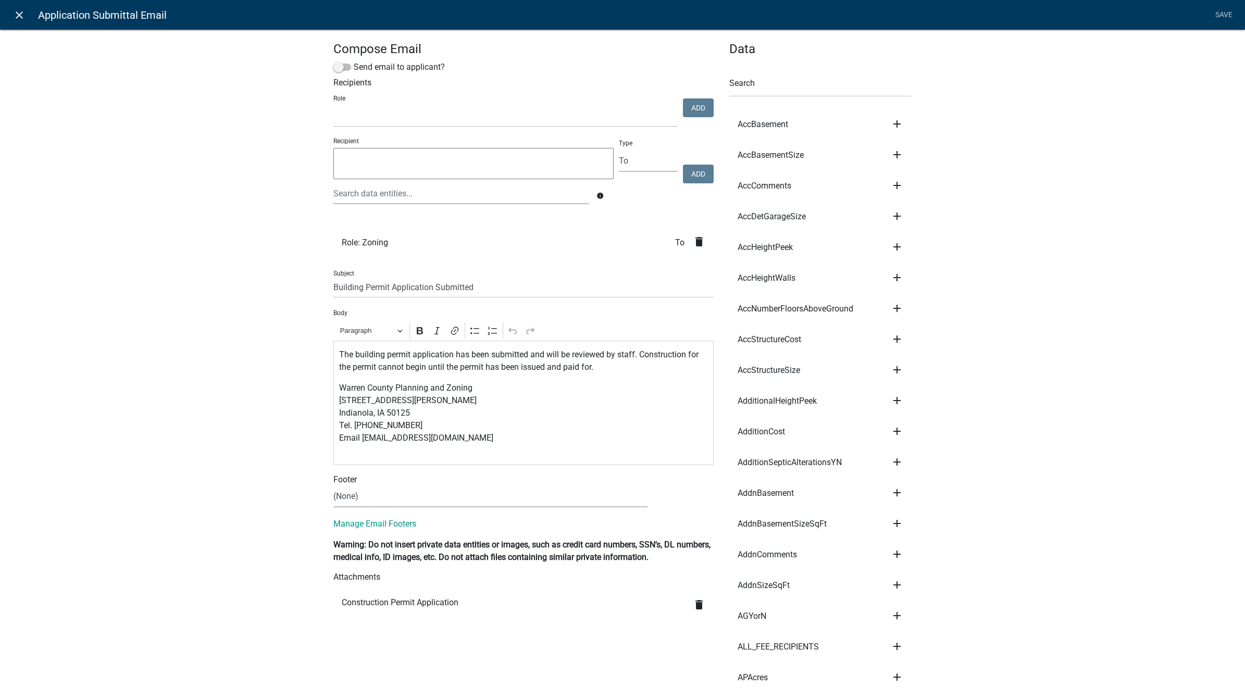
click at [19, 14] on icon "close" at bounding box center [19, 15] width 13 height 13
